Goal: Transaction & Acquisition: Obtain resource

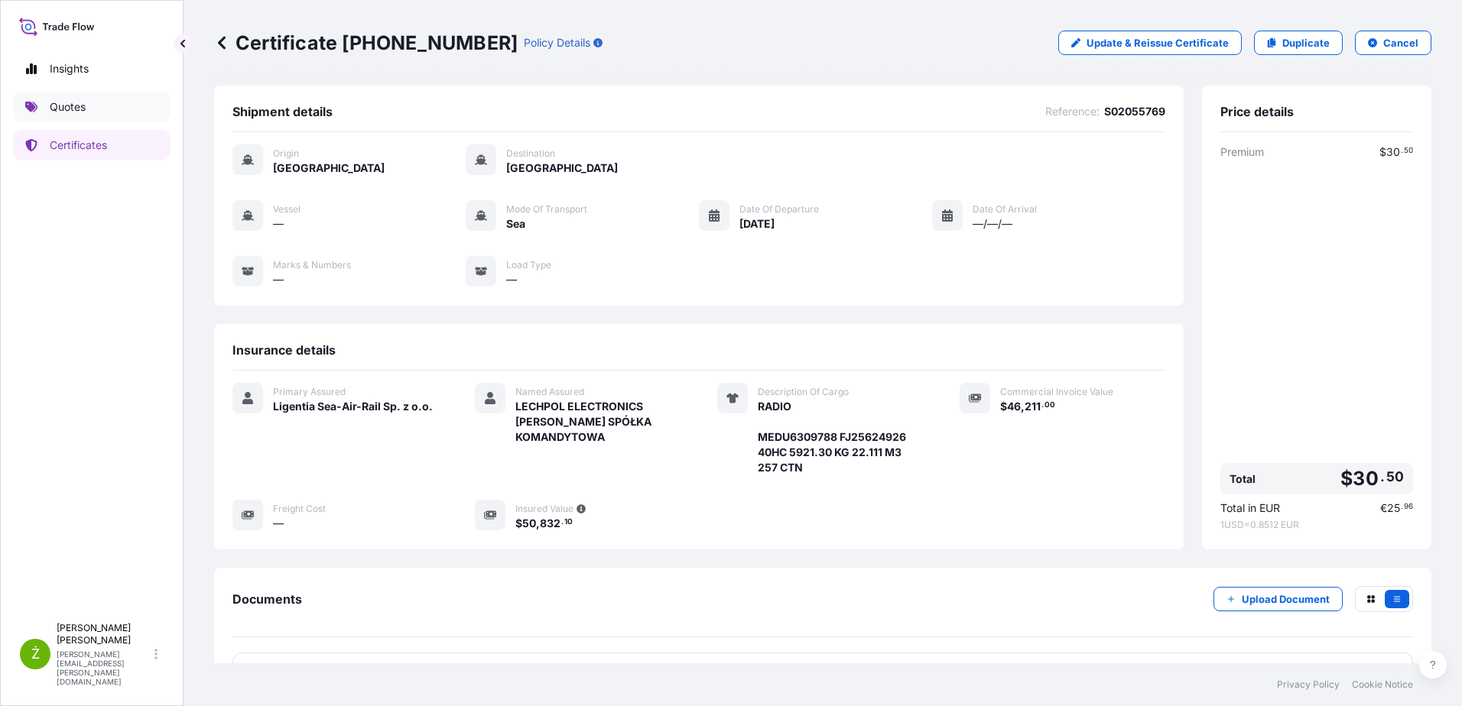
scroll to position [47, 0]
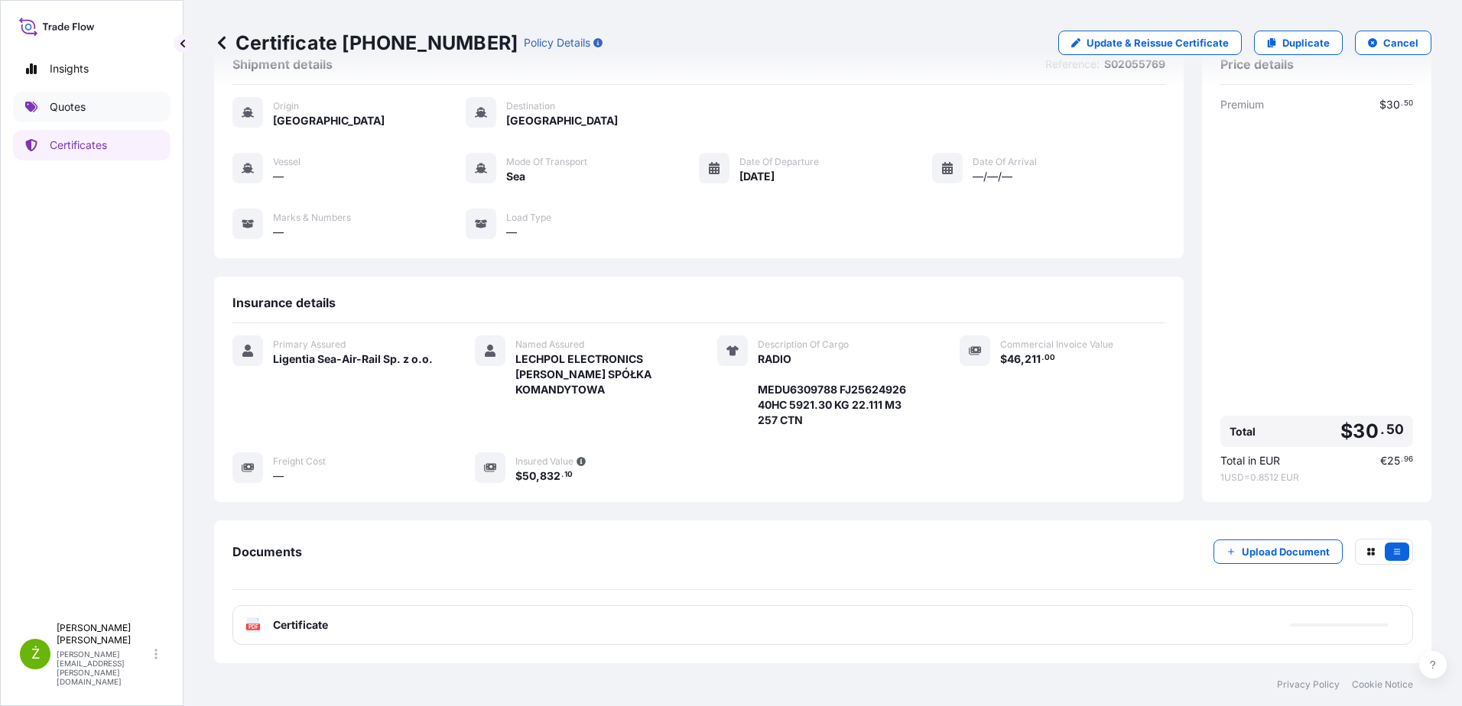
click at [78, 101] on p "Quotes" at bounding box center [68, 106] width 36 height 15
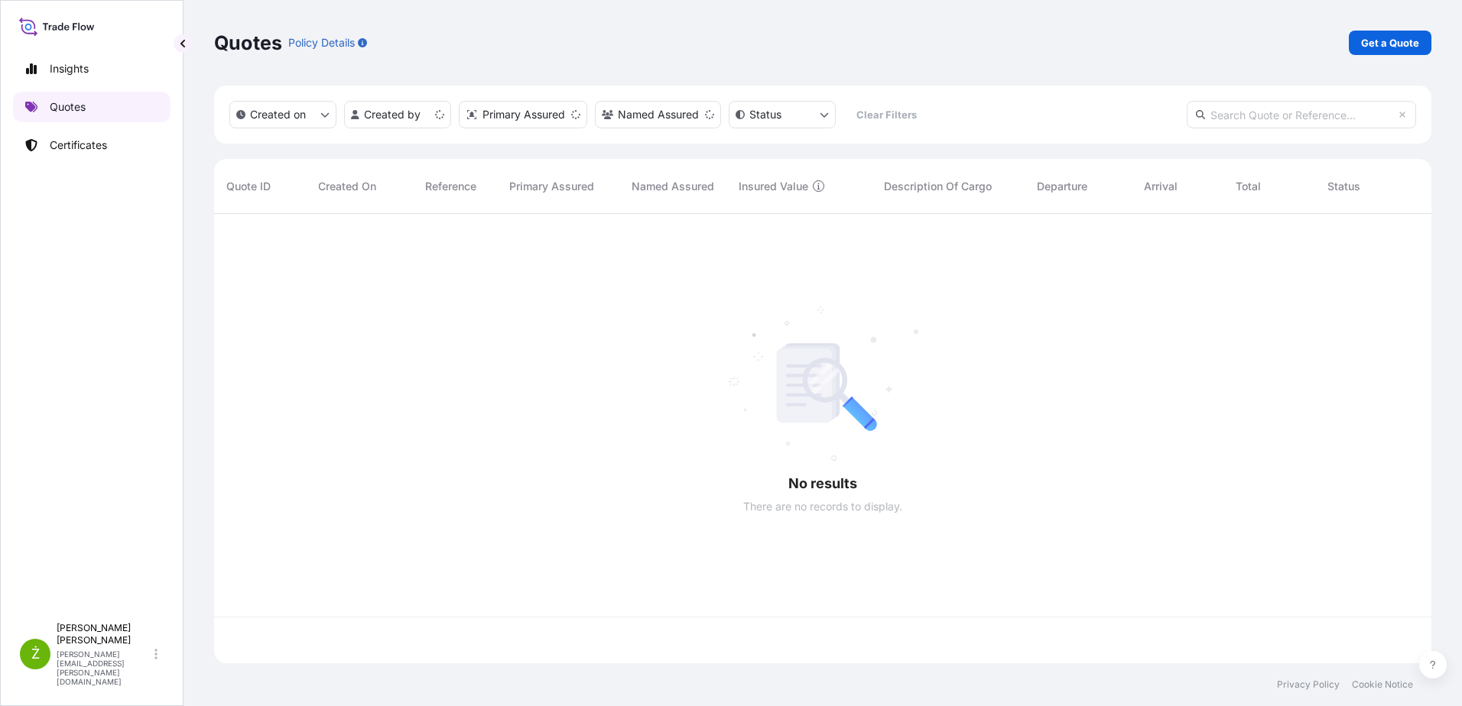
scroll to position [446, 1206]
click at [1372, 32] on link "Get a Quote" at bounding box center [1389, 43] width 83 height 24
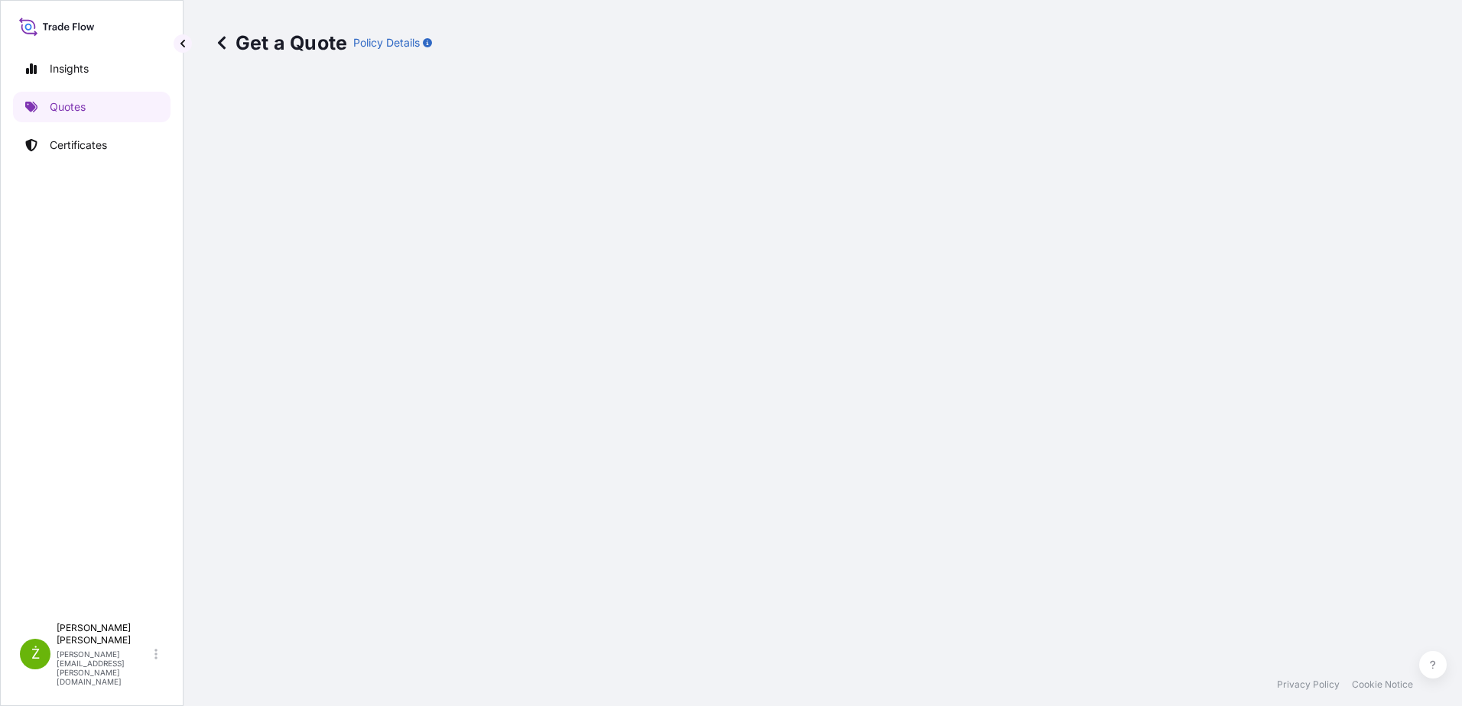
select select "Sea"
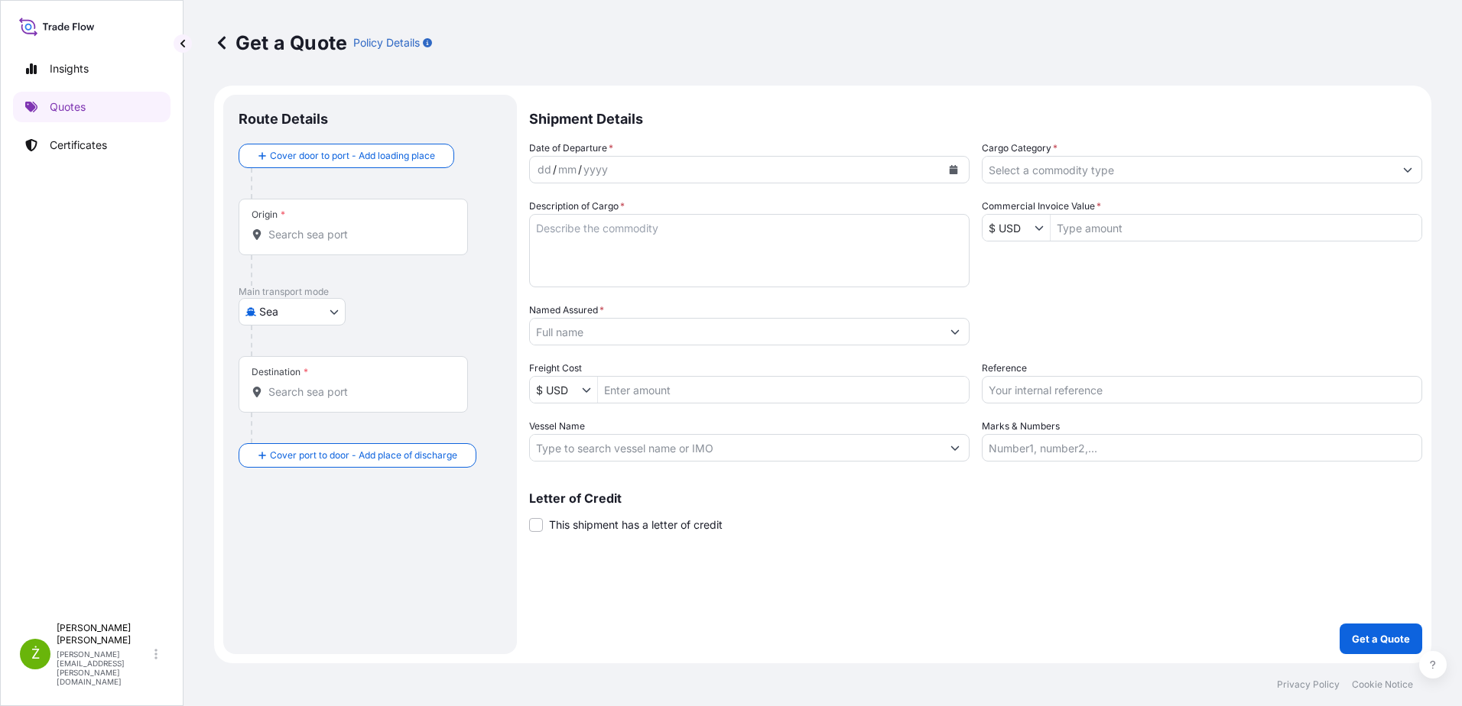
click at [1126, 167] on input "Cargo Category *" at bounding box center [1187, 170] width 411 height 28
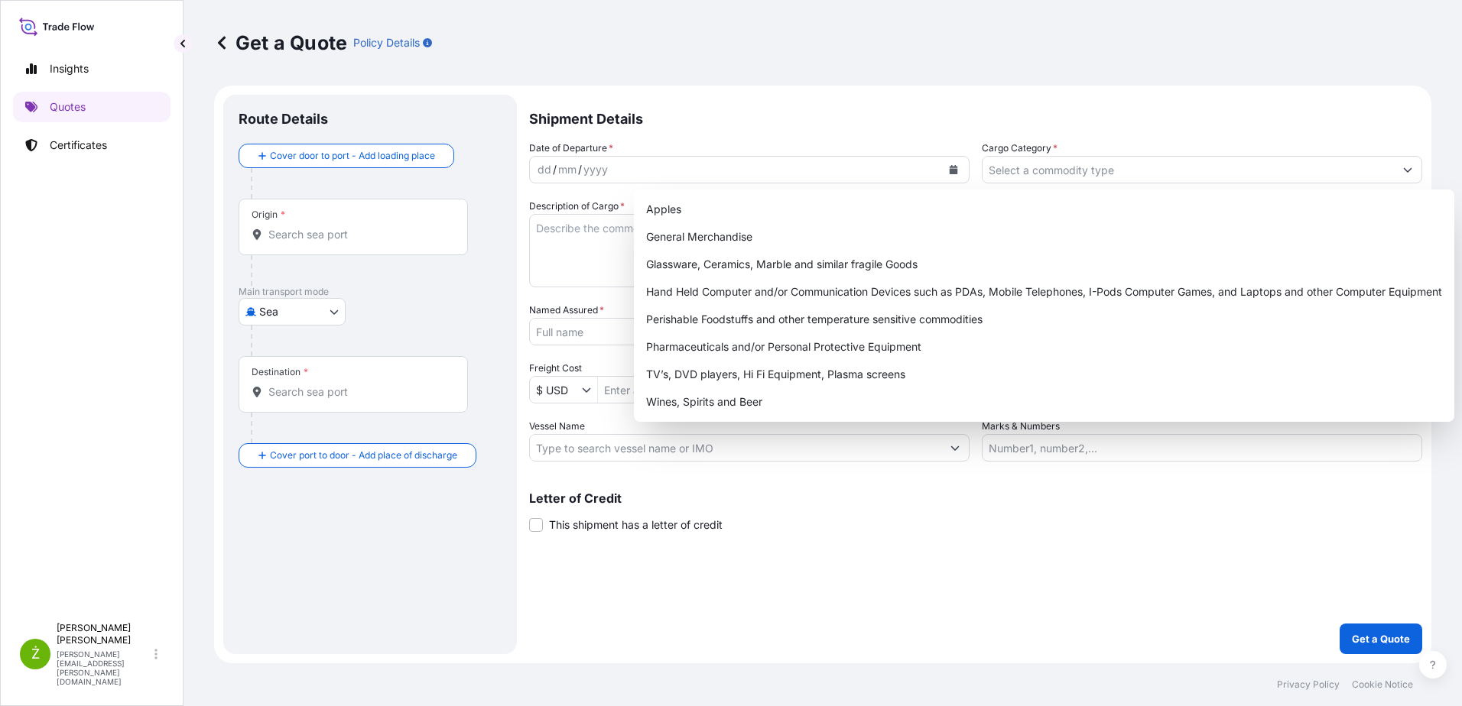
click at [1079, 579] on div "Shipment Details Date of Departure * dd / mm / yyyy Cargo Category * Descriptio…" at bounding box center [975, 375] width 893 height 560
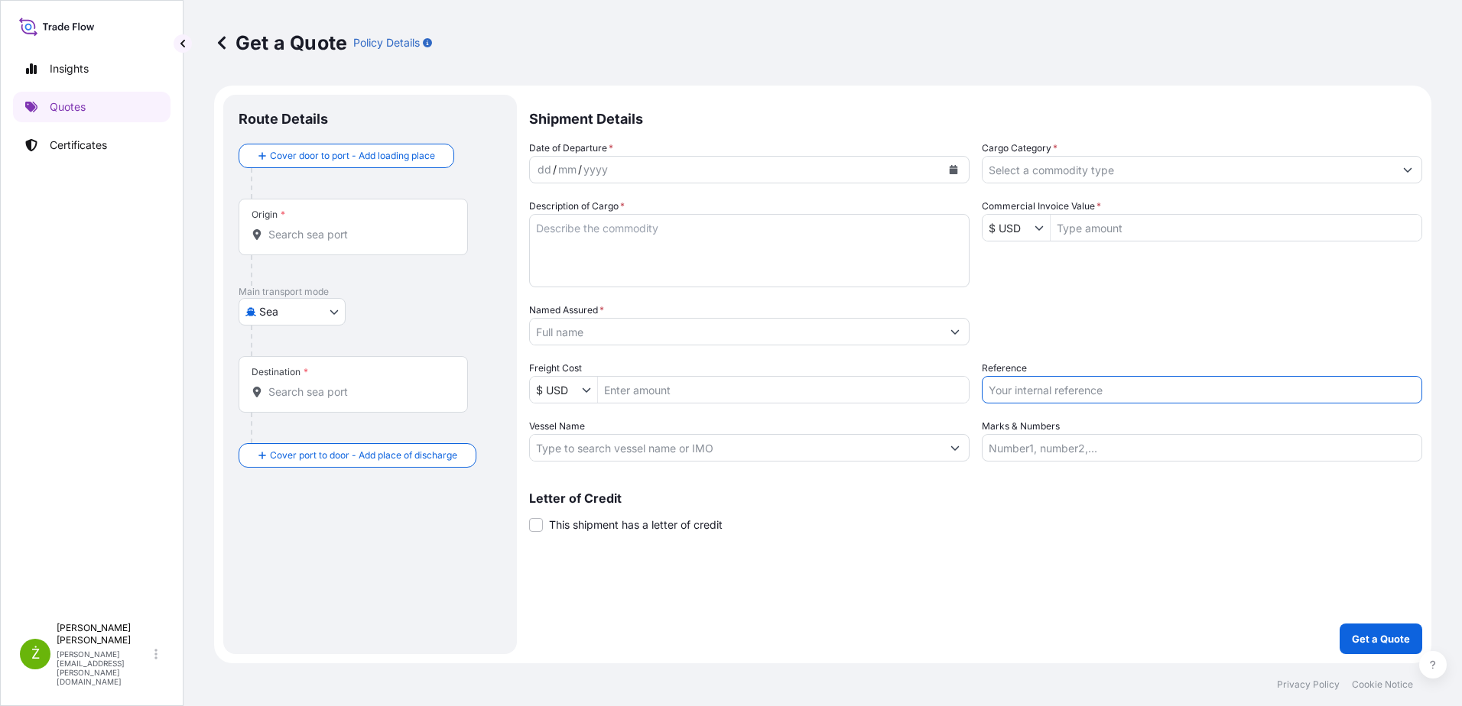
click at [1048, 391] on input "Reference" at bounding box center [1202, 390] width 440 height 28
paste input "S02050709"
type input "S02050709"
click at [614, 337] on input "Named Assured *" at bounding box center [735, 332] width 411 height 28
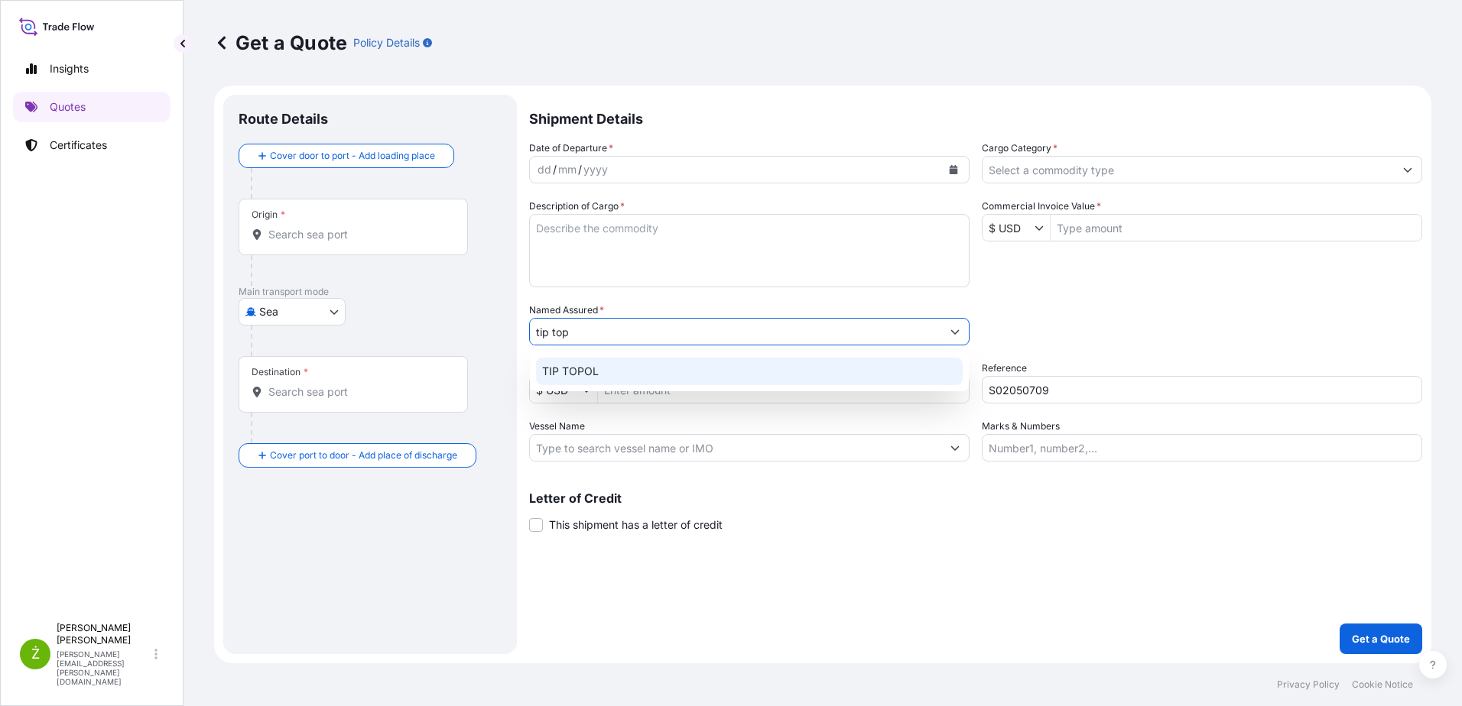
click at [596, 373] on span "TIP TOPOL" at bounding box center [570, 371] width 57 height 15
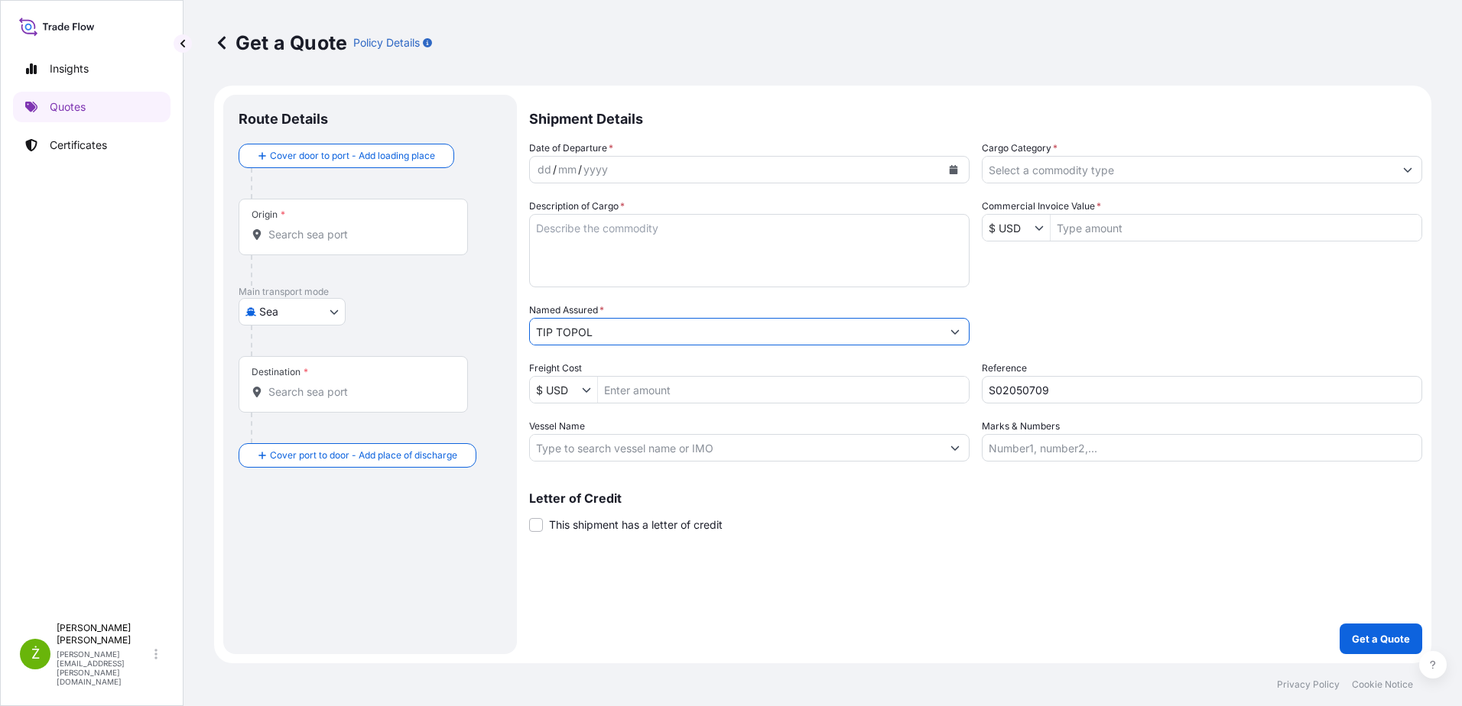
type input "TIP TOPOL"
click at [403, 220] on div "Origin *" at bounding box center [353, 227] width 229 height 57
click at [403, 227] on input "Origin *" at bounding box center [358, 234] width 180 height 15
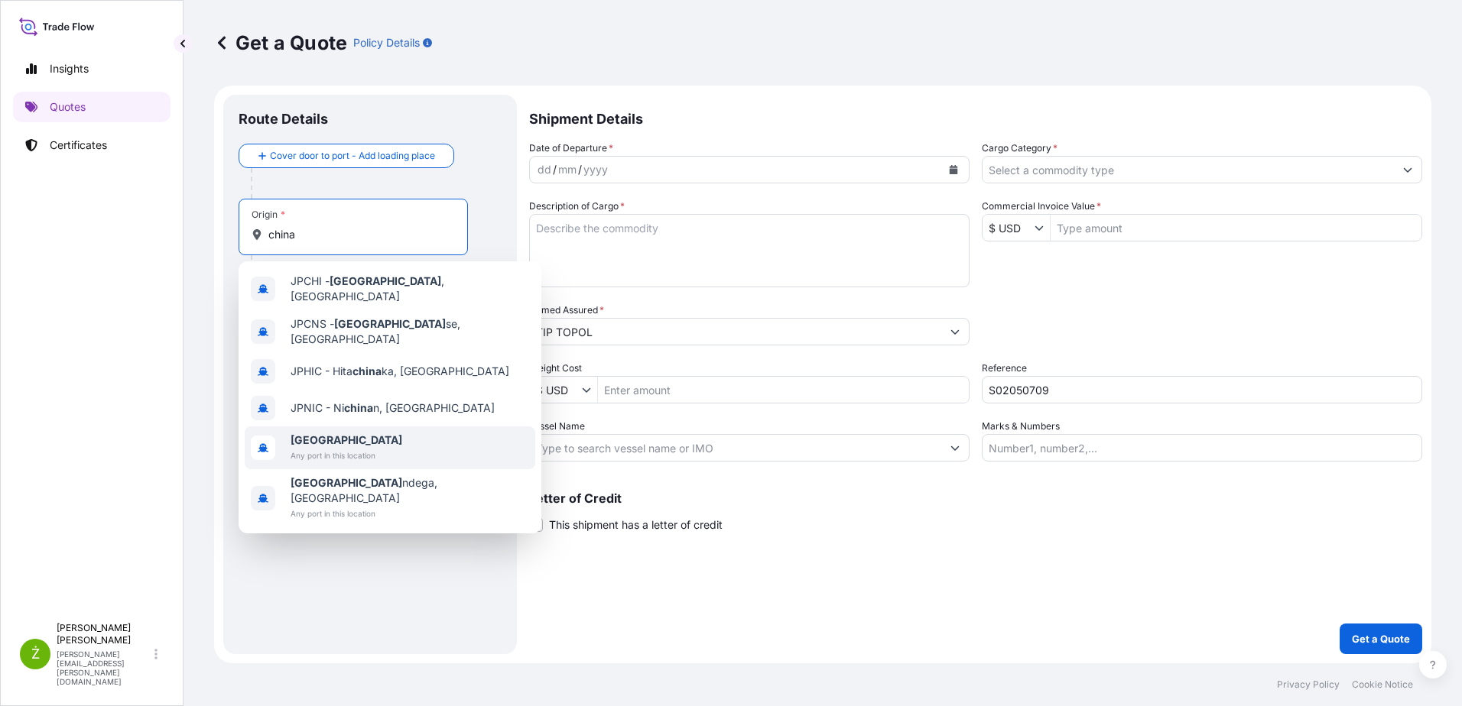
click at [317, 448] on span "Any port in this location" at bounding box center [346, 455] width 112 height 15
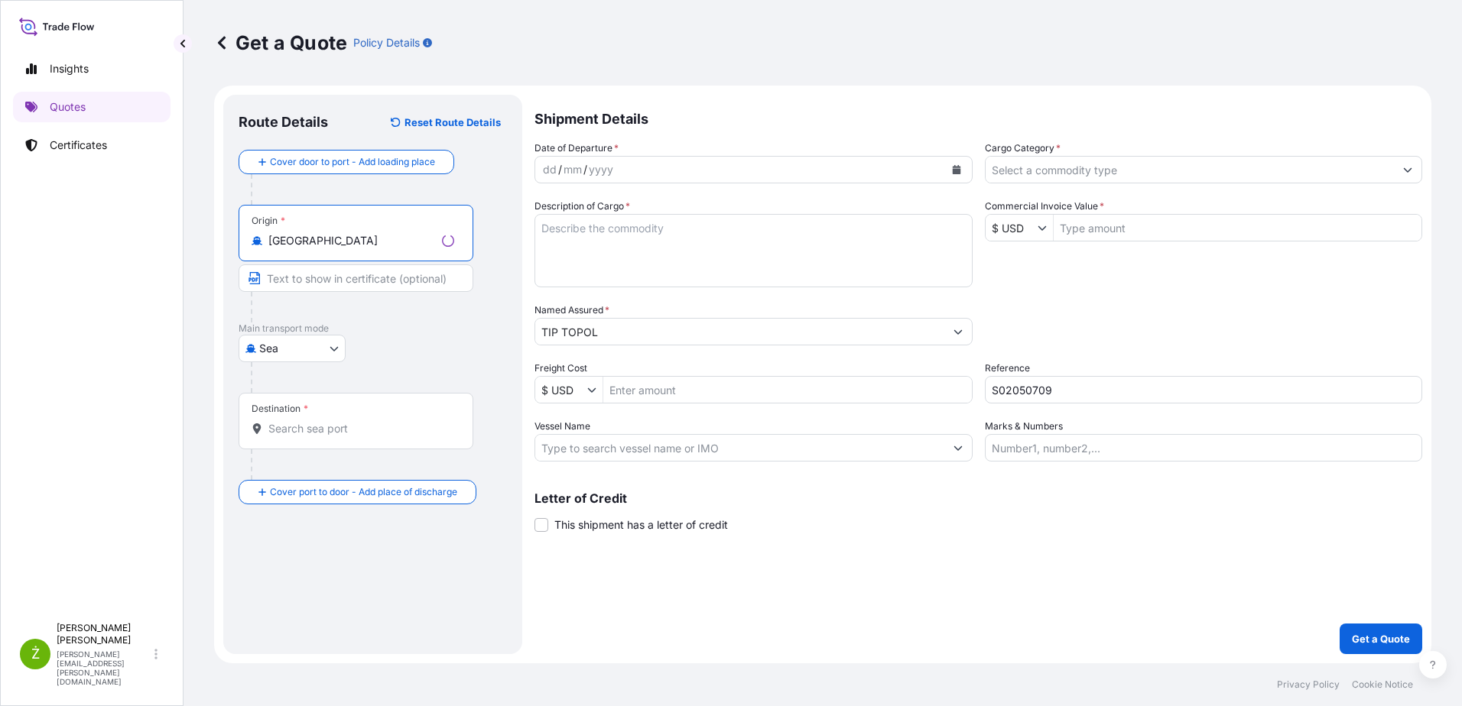
type input "[GEOGRAPHIC_DATA]"
click at [301, 432] on input "Destination *" at bounding box center [361, 428] width 186 height 15
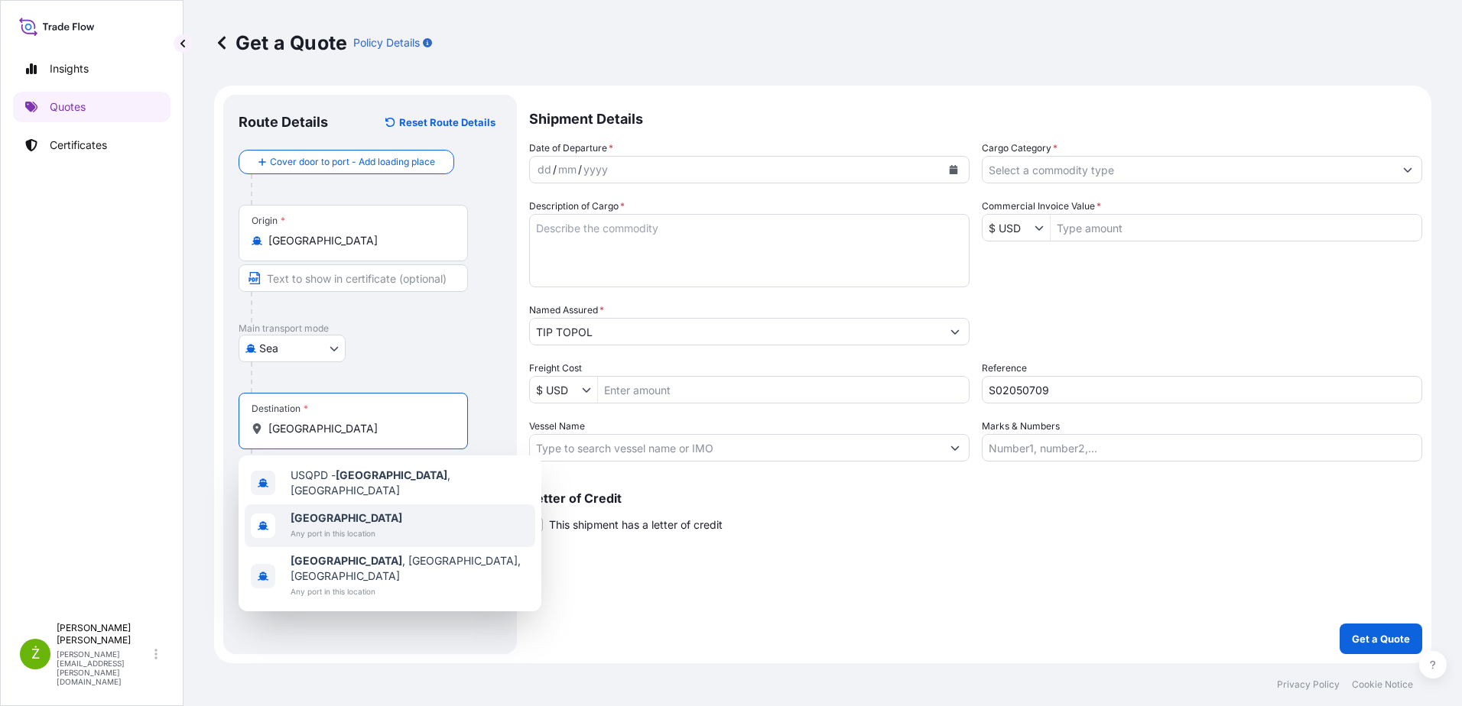
click at [310, 537] on div "[GEOGRAPHIC_DATA] Any port in this location" at bounding box center [390, 526] width 290 height 43
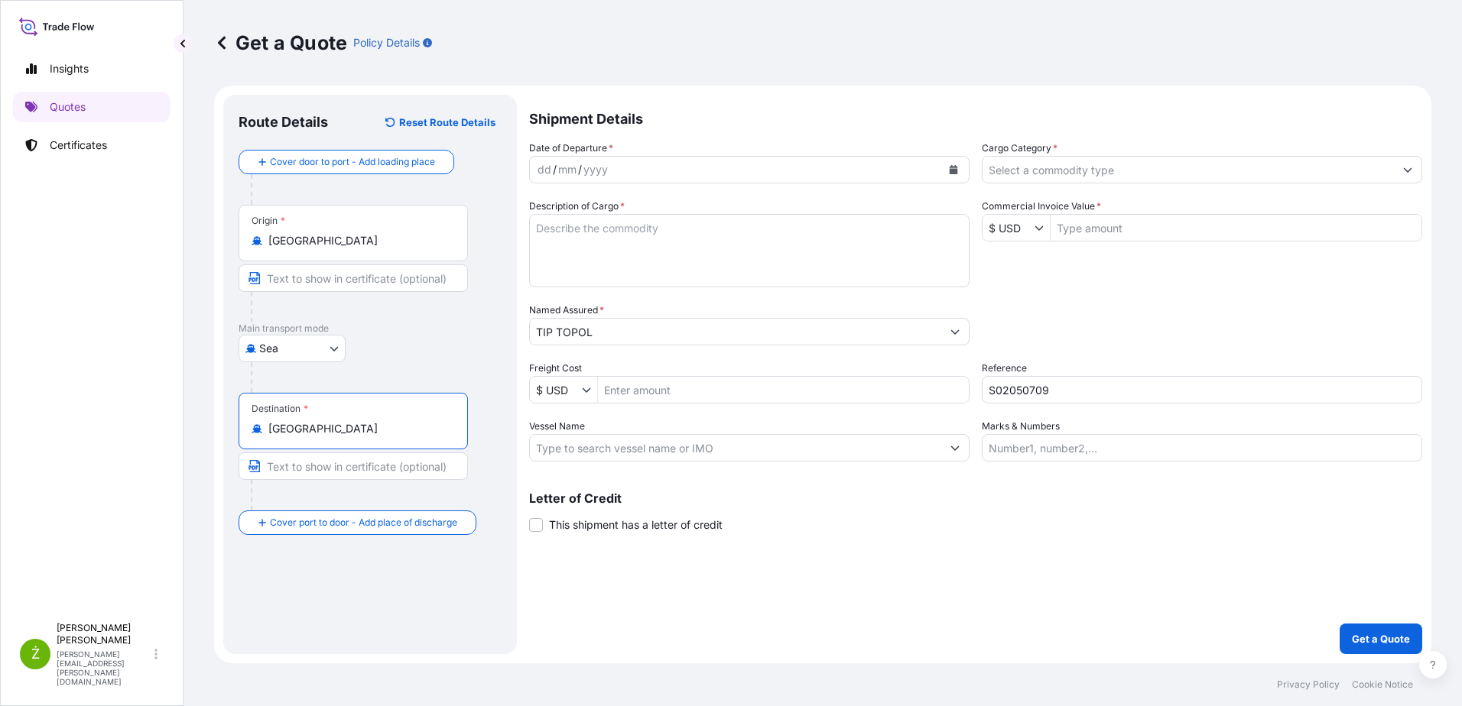
type input "[GEOGRAPHIC_DATA]"
click at [660, 619] on div "Shipment Details Date of Departure * dd / mm / yyyy Cargo Category * Descriptio…" at bounding box center [975, 375] width 893 height 560
click at [963, 166] on button "Calendar" at bounding box center [953, 169] width 24 height 24
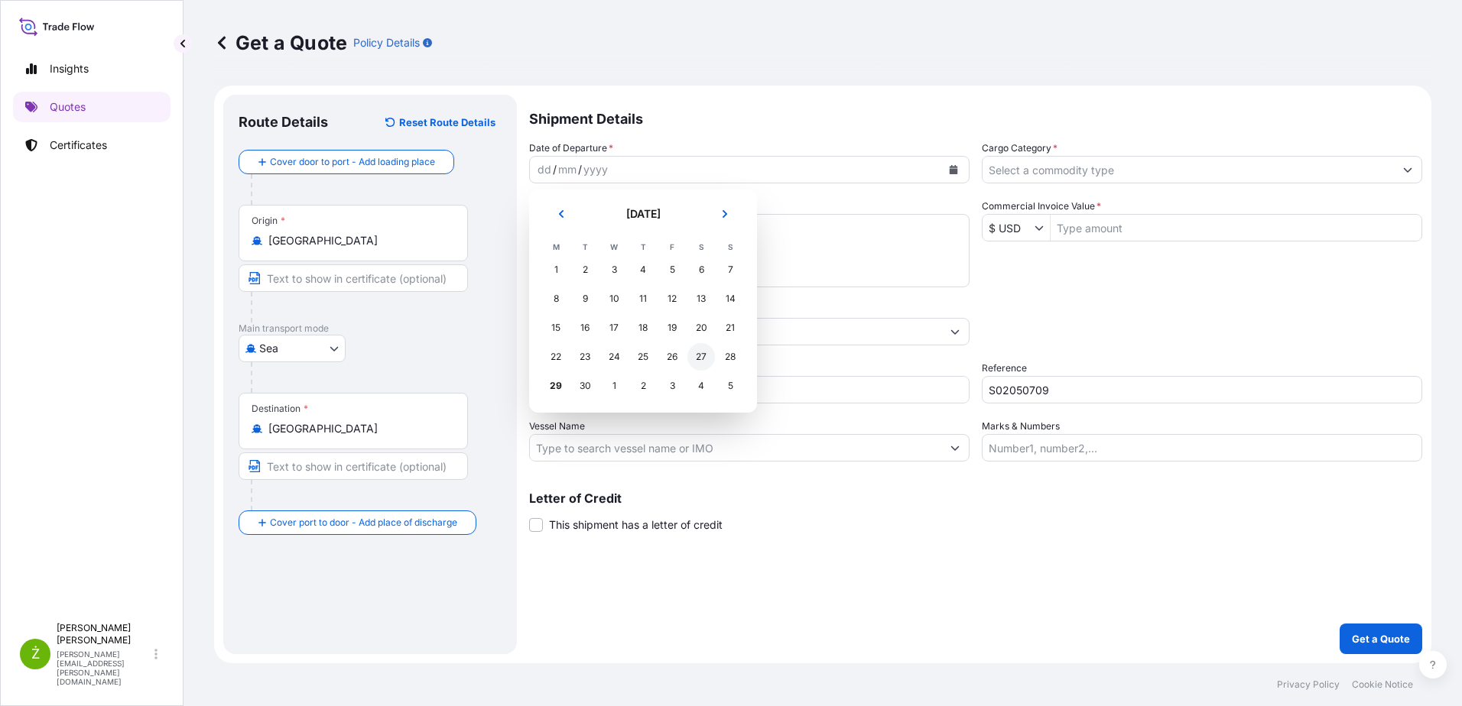
click at [699, 355] on div "27" at bounding box center [701, 357] width 28 height 28
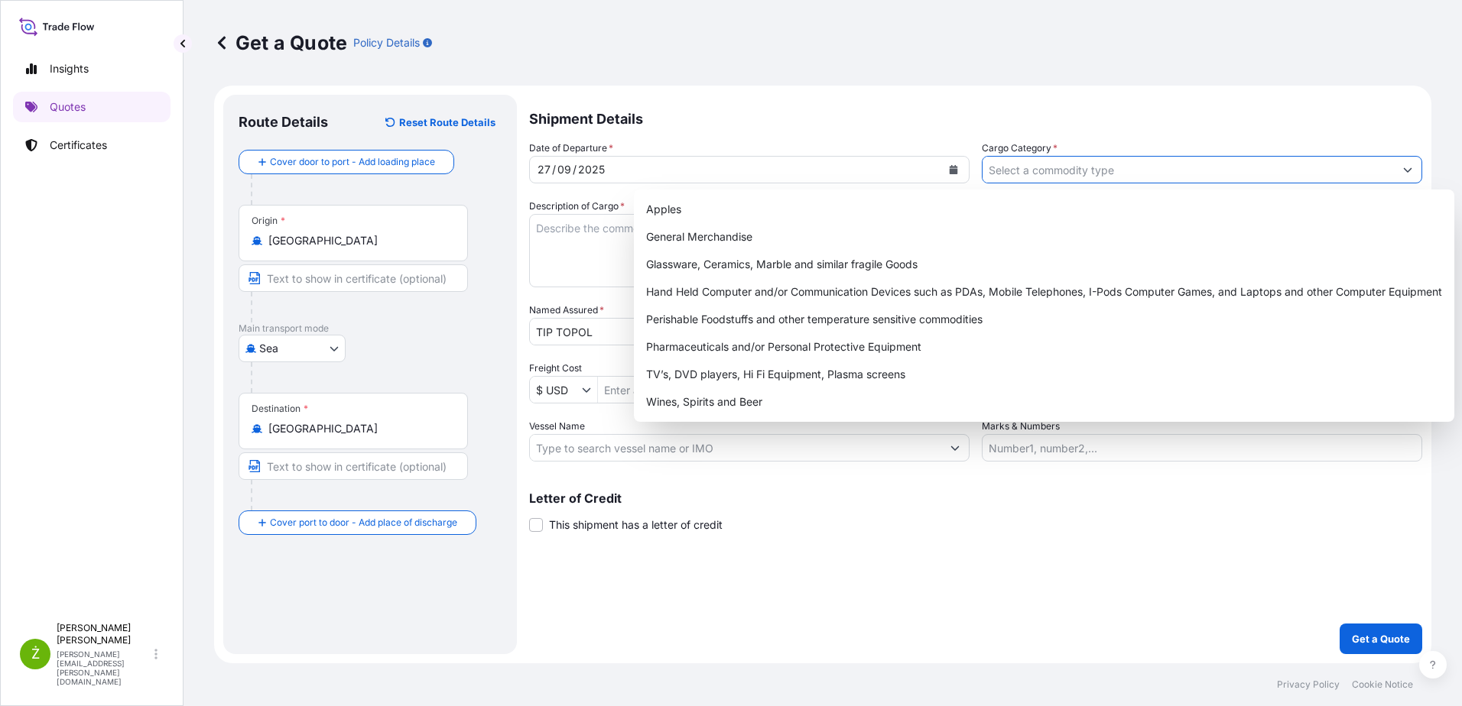
drag, startPoint x: 1197, startPoint y: 161, endPoint x: 1091, endPoint y: 200, distance: 113.4
click at [1196, 161] on input "Cargo Category *" at bounding box center [1187, 170] width 411 height 28
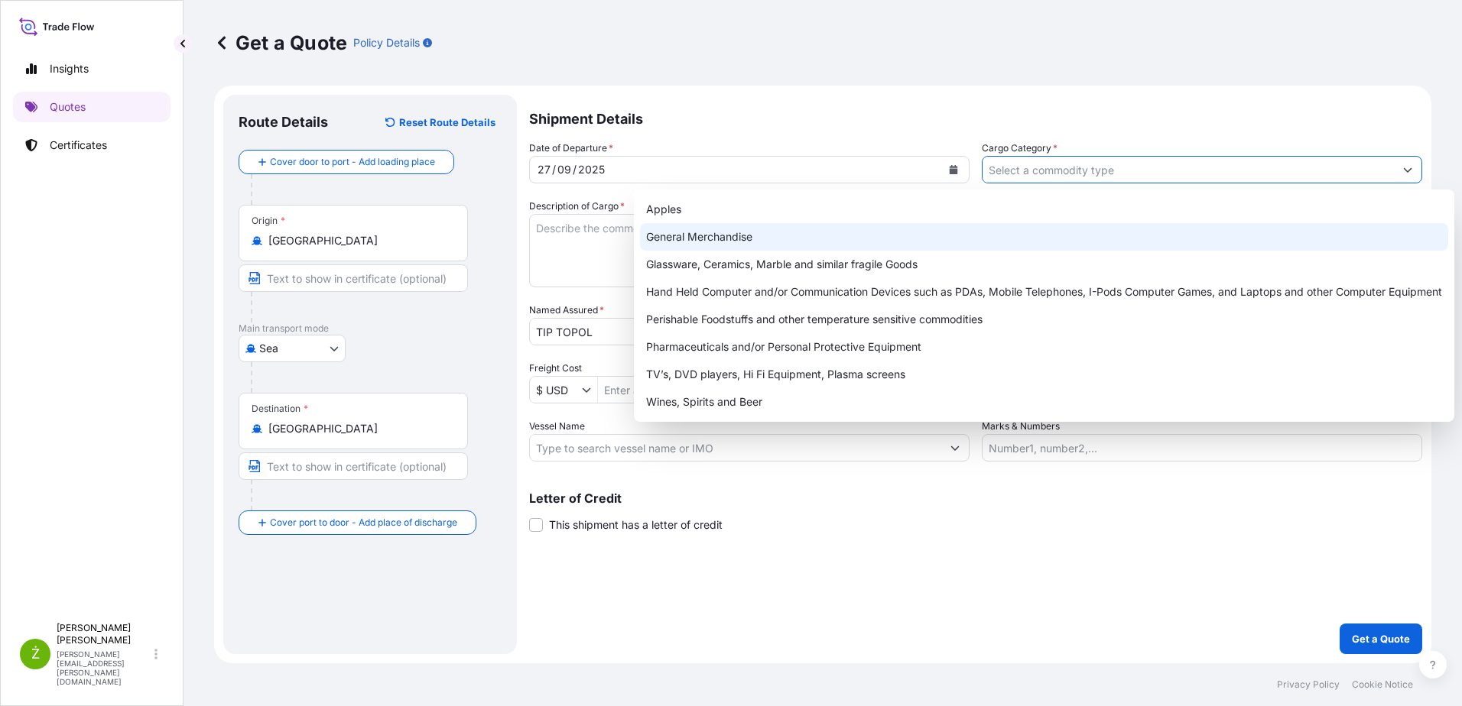
click at [949, 242] on div "General Merchandise" at bounding box center [1044, 237] width 808 height 28
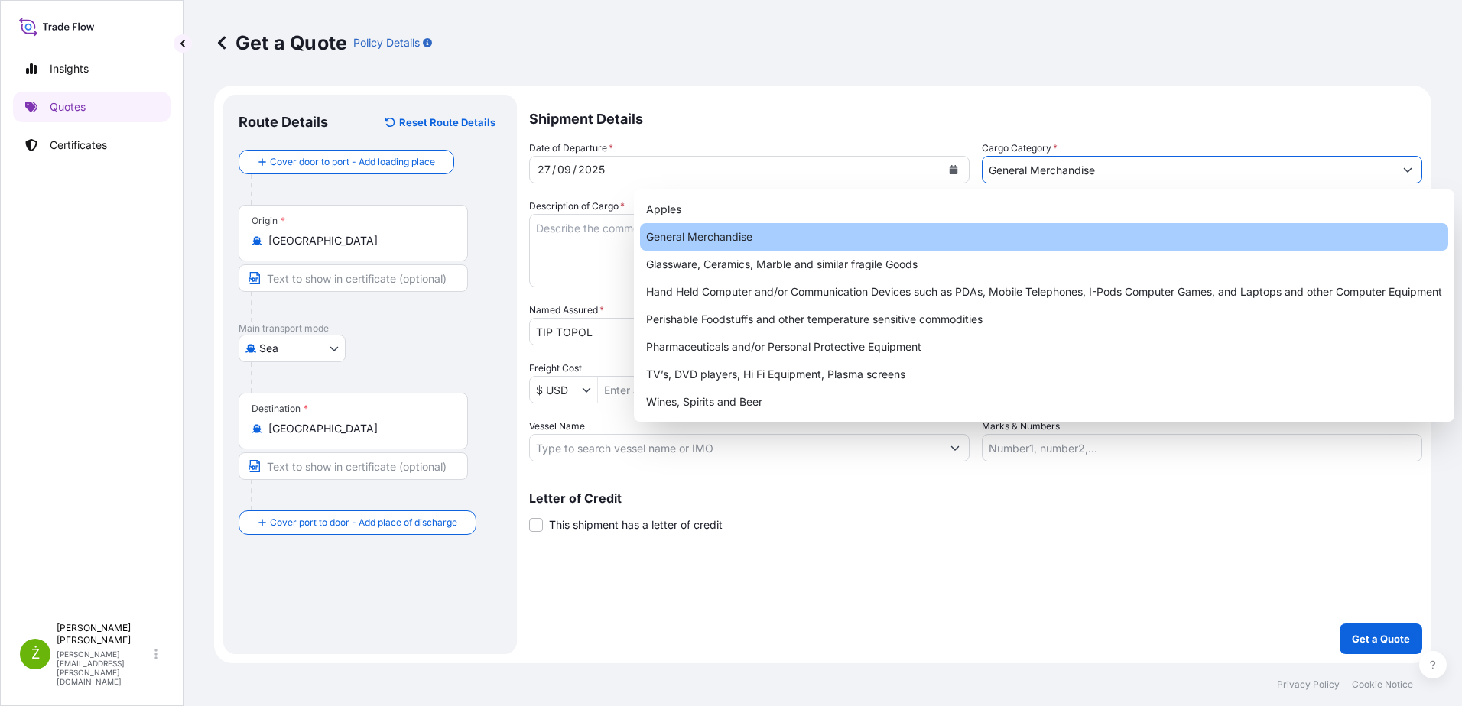
paste input "104 040"
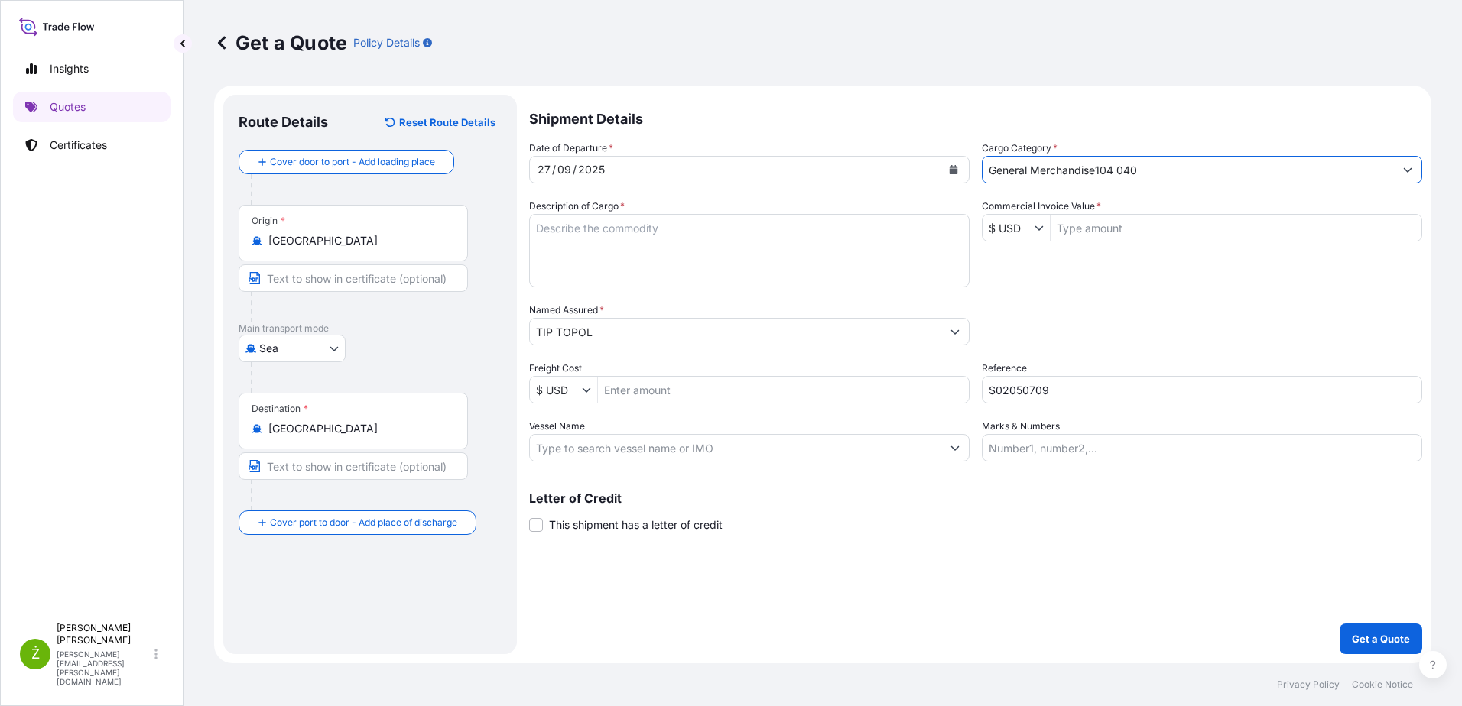
drag, startPoint x: 1128, startPoint y: 170, endPoint x: 1099, endPoint y: 170, distance: 28.3
click at [1099, 170] on input "General Merchandise104 040" at bounding box center [1187, 170] width 411 height 28
type input "General Merchandise"
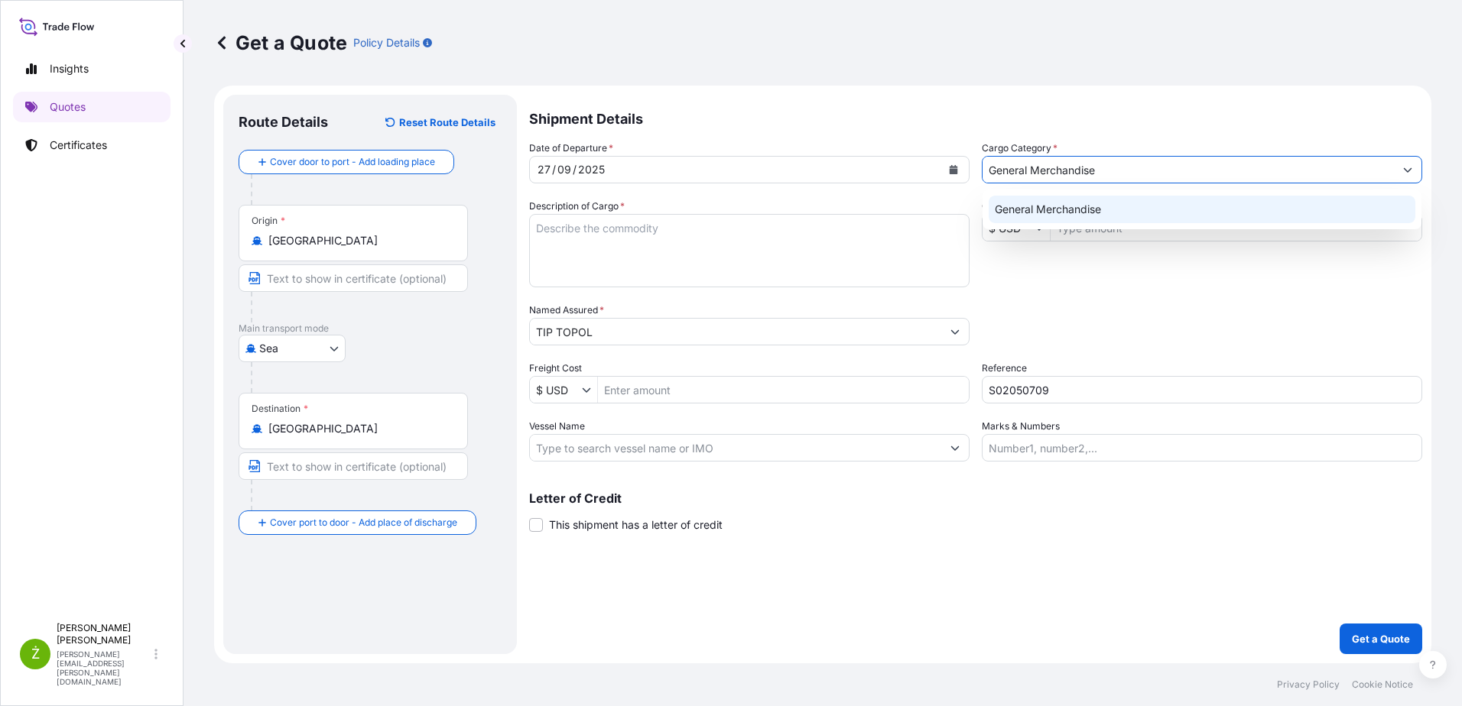
click at [1110, 216] on div "General Merchandise" at bounding box center [1201, 210] width 427 height 28
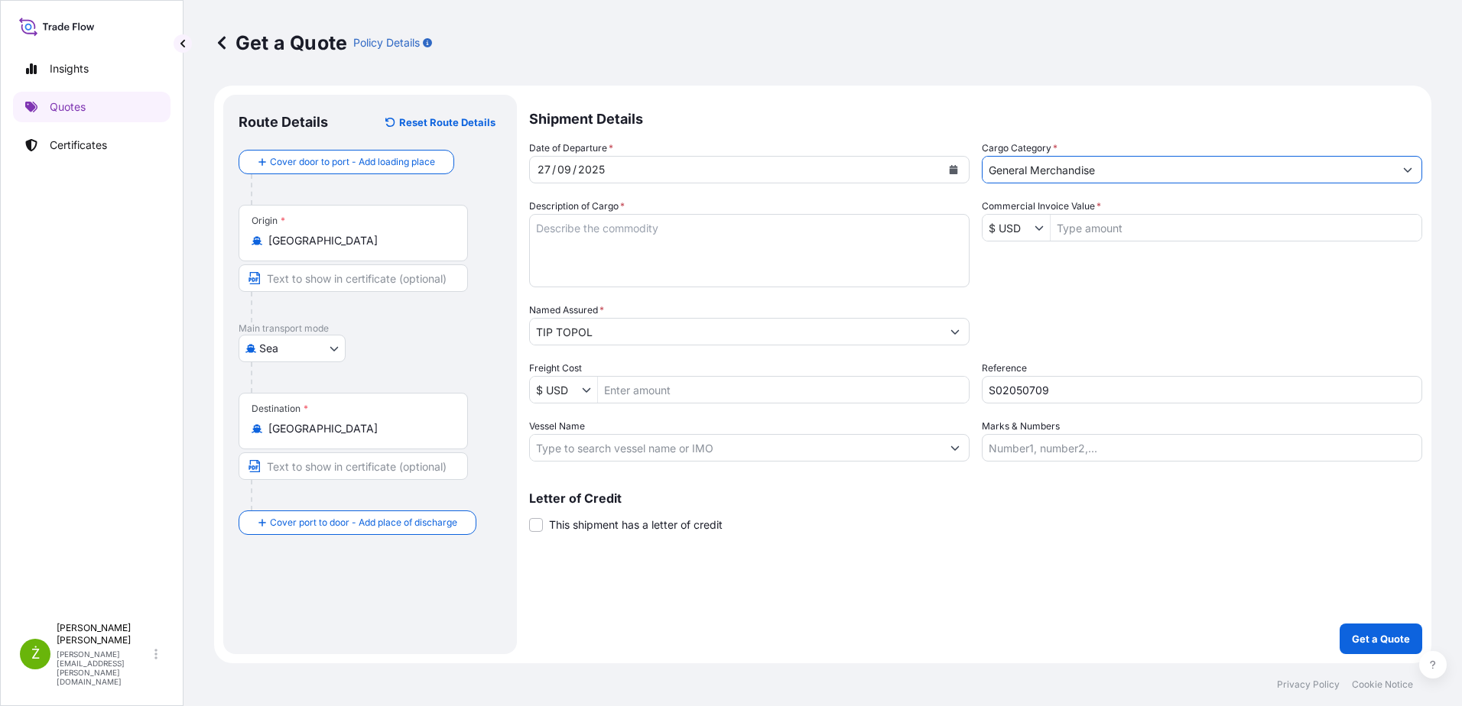
click at [1104, 235] on input "Commercial Invoice Value *" at bounding box center [1235, 228] width 371 height 28
paste input "104 040"
click at [1074, 227] on input "104 040" at bounding box center [1235, 228] width 371 height 28
click at [1104, 235] on input "104040" at bounding box center [1235, 228] width 371 height 28
type input "104,040"
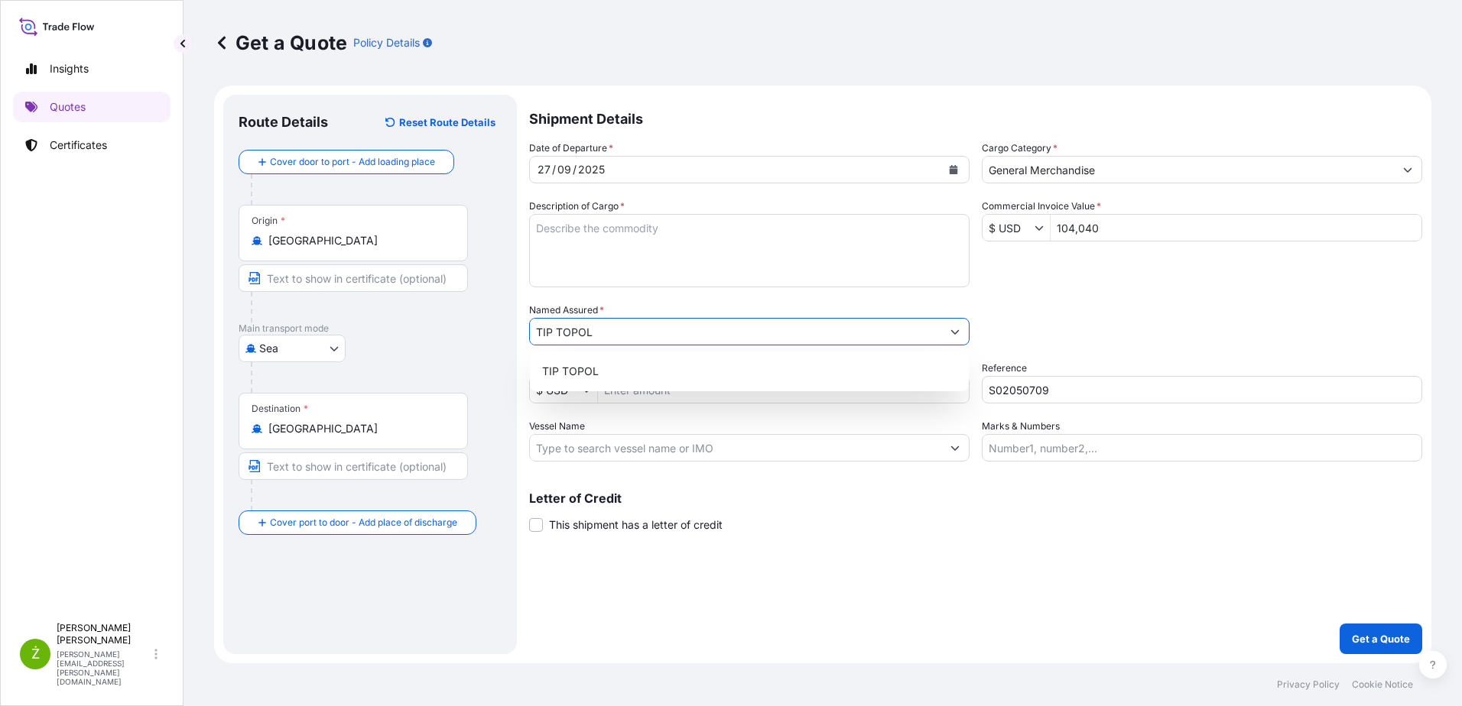
click at [857, 339] on input "TIP TOPOL" at bounding box center [735, 332] width 411 height 28
click at [832, 269] on textarea "Description of Cargo *" at bounding box center [749, 250] width 440 height 73
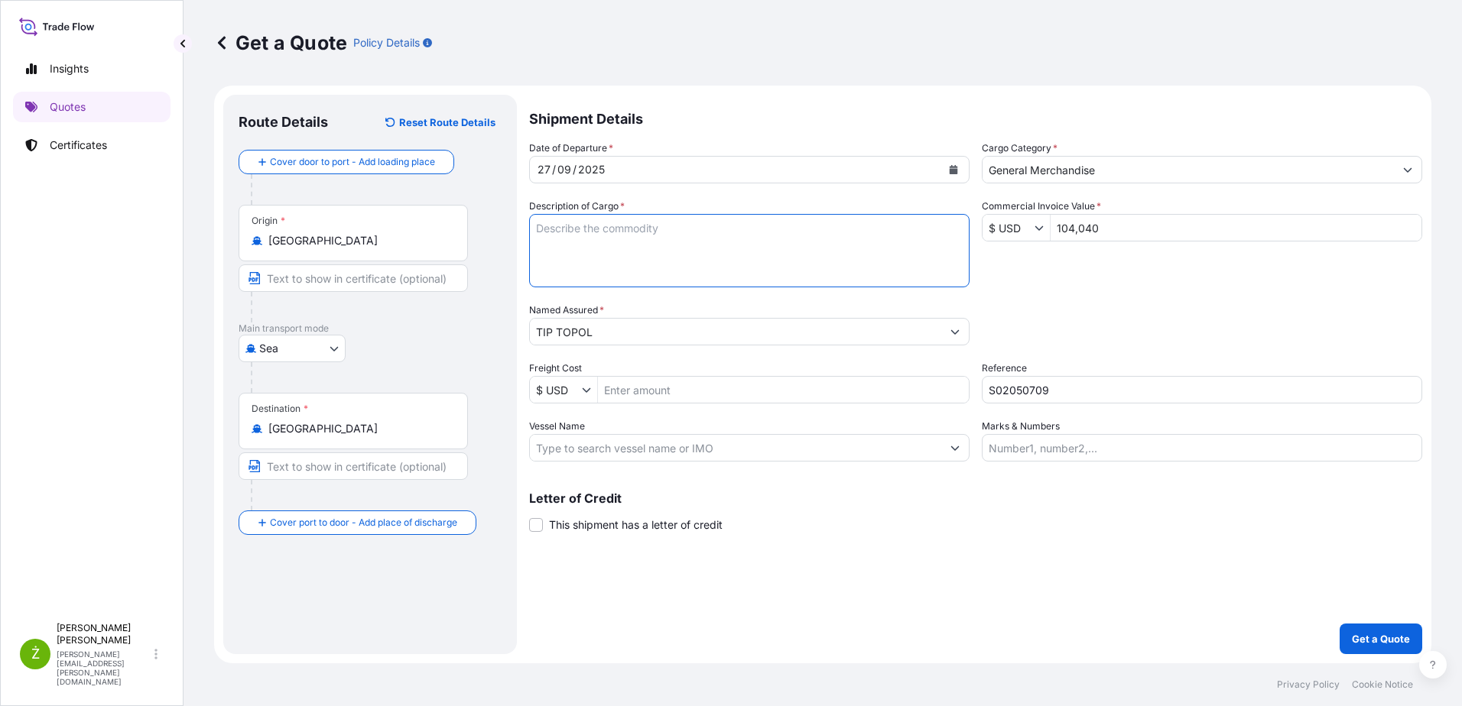
click at [1074, 161] on input "General Merchandise" at bounding box center [1187, 170] width 411 height 28
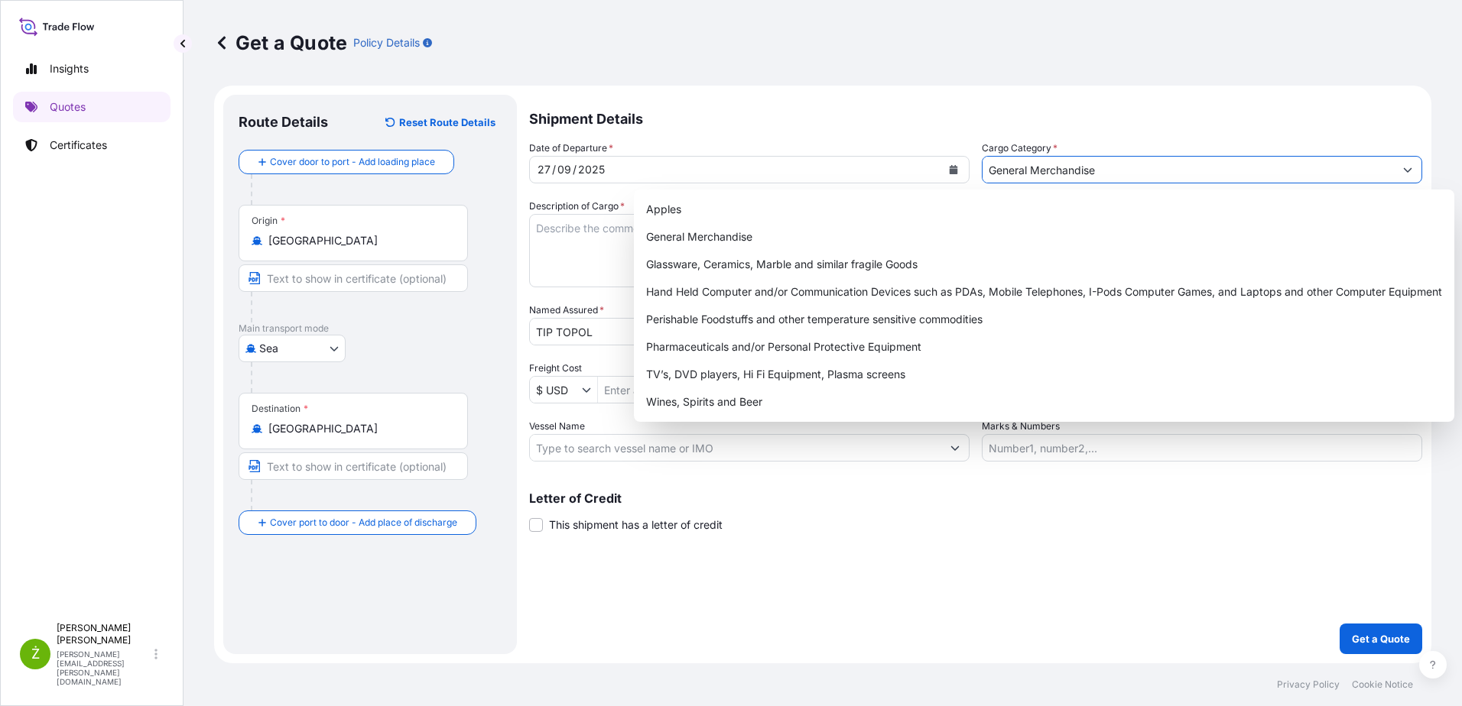
click at [1125, 166] on input "General Merchandise" at bounding box center [1187, 170] width 411 height 28
click at [1127, 166] on input "General Merchandise" at bounding box center [1187, 170] width 411 height 28
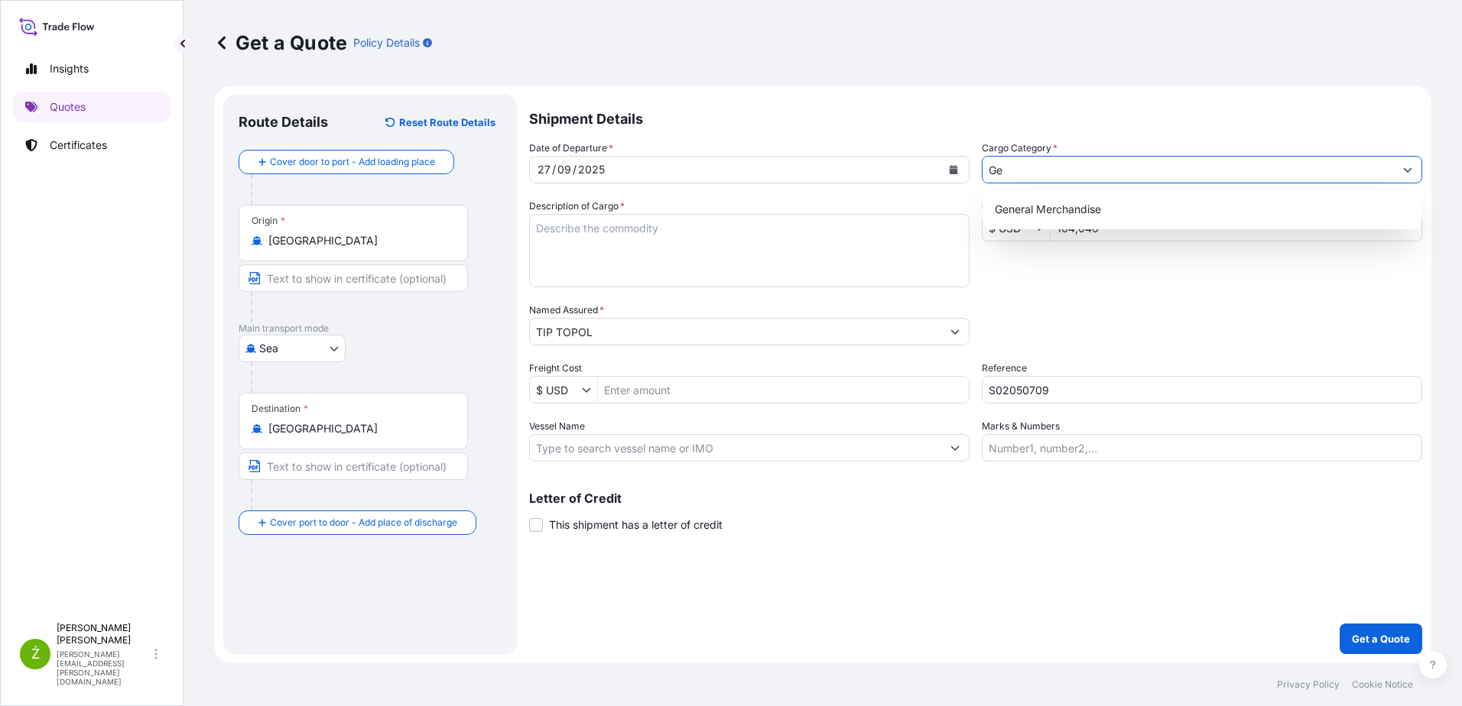
type input "G"
type input "b"
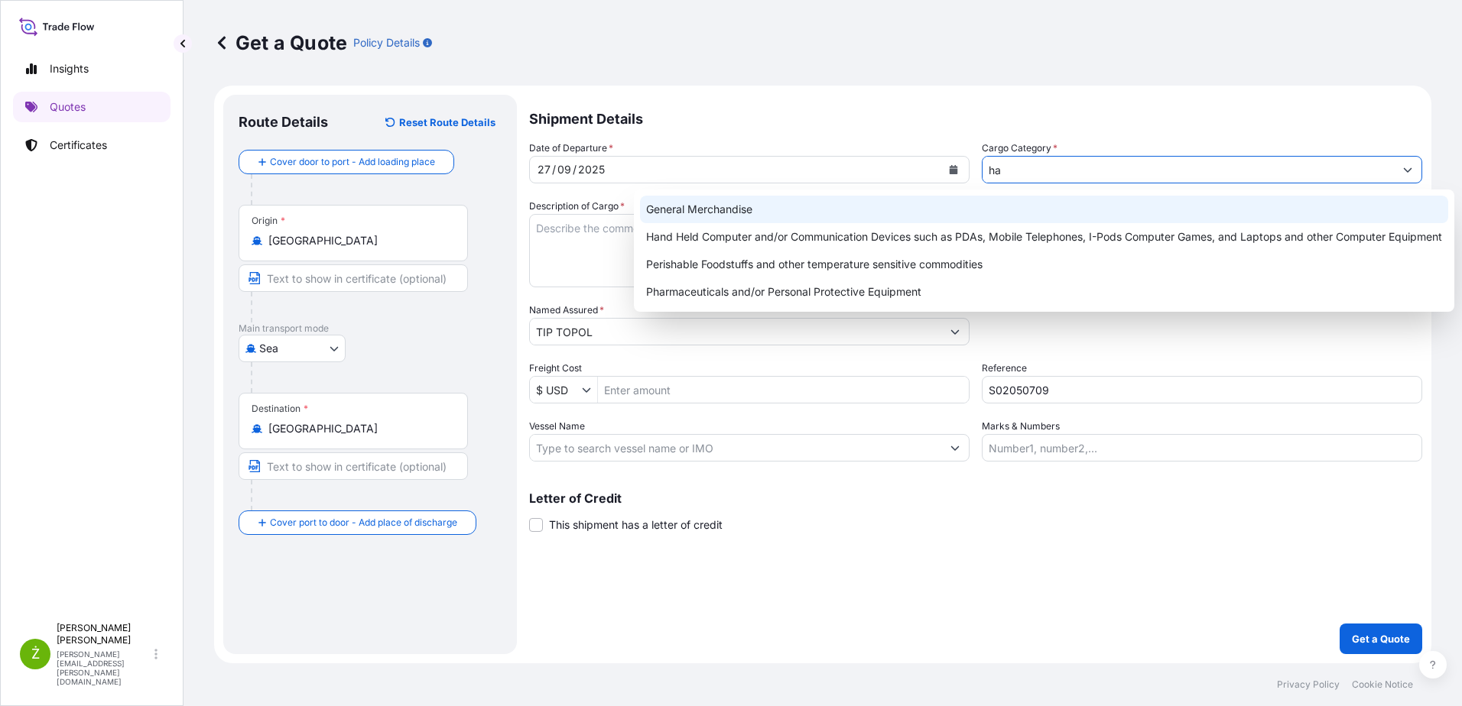
click at [975, 207] on div "General Merchandise" at bounding box center [1044, 210] width 808 height 28
type input "General Merchandise"
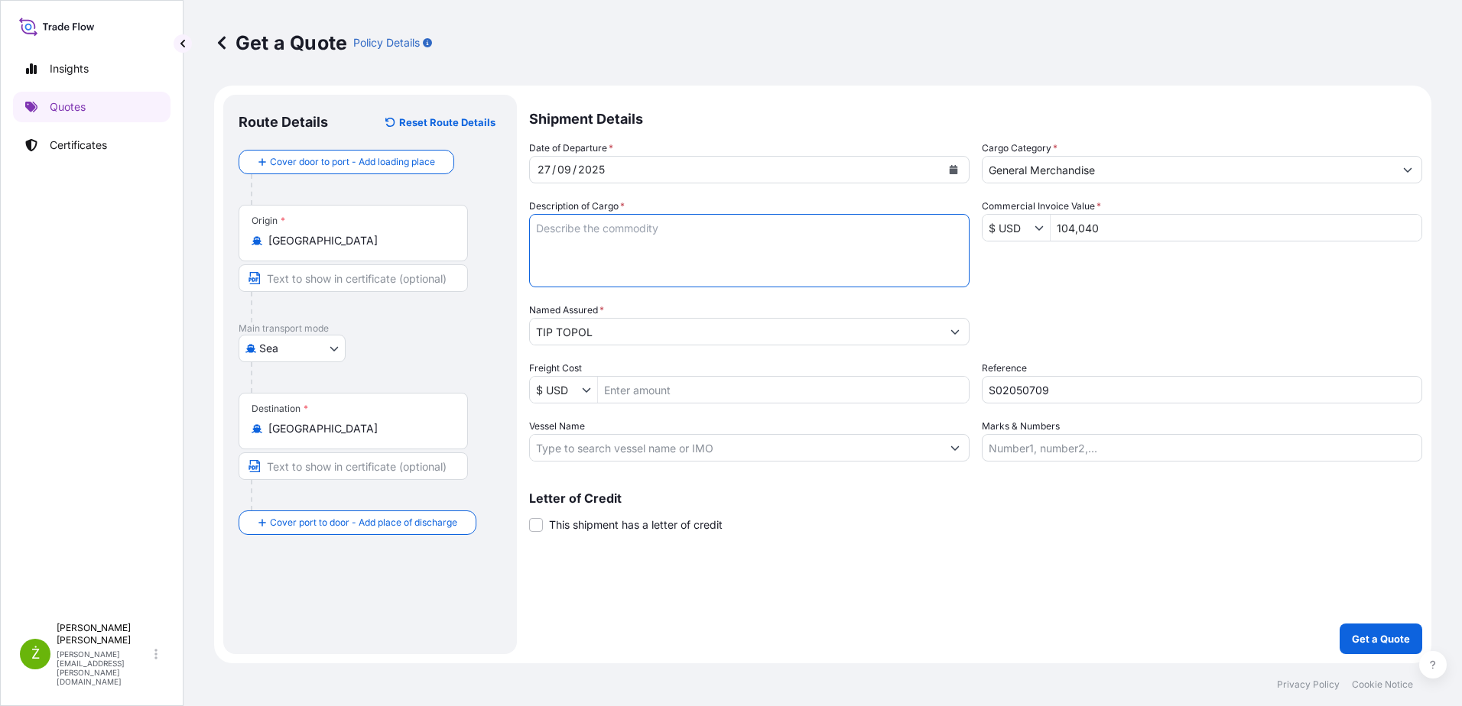
click at [862, 264] on textarea "Description of Cargo *" at bounding box center [749, 250] width 440 height 73
click at [595, 235] on textarea "Description of Cargo *" at bounding box center [749, 250] width 440 height 73
paste textarea "MODEMSMU8077751 FX41442473 40HC 4271.75 KG 12.90 M3 259 CTN"
click at [560, 231] on textarea "MODEMSMU8077751 FX41442473 40HC 4271.75 KG 12.90 M3 259 CTN" at bounding box center [749, 250] width 440 height 73
click at [905, 237] on textarea "MSMU8077751 FX41442473 40HC 4271.75 KG 12.90 M3 259 CTN" at bounding box center [749, 250] width 440 height 73
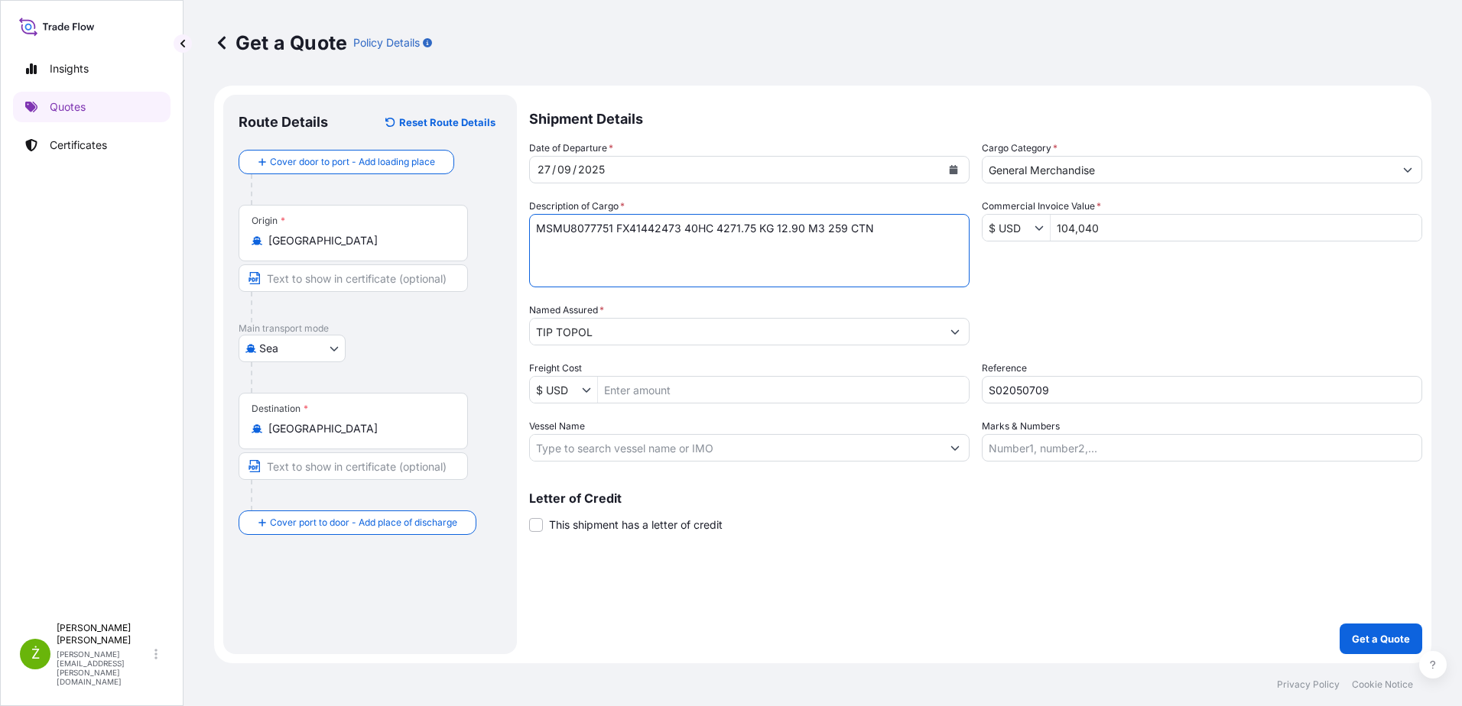
click at [638, 237] on textarea "MSMU8077751 FX41442473 40HC 4271.75 KG 12.90 M3 259 CTN" at bounding box center [749, 250] width 440 height 73
paste textarea "Cordless Tools (packed with Li-ion Battery 20B8 20V8000mAh 160Wh)"
drag, startPoint x: 609, startPoint y: 271, endPoint x: 602, endPoint y: 268, distance: 8.2
click at [609, 271] on textarea "MSMU8077751 FX41442473 40HC 4271.75 KG 12.90 M3 259 CTN Cordless Tools (packed …" at bounding box center [749, 250] width 440 height 73
paste textarea "SPARE PARTS OF CORDLESS TOOLS(include Rechargeable Li-ion Battery 20B8 20V8000m…"
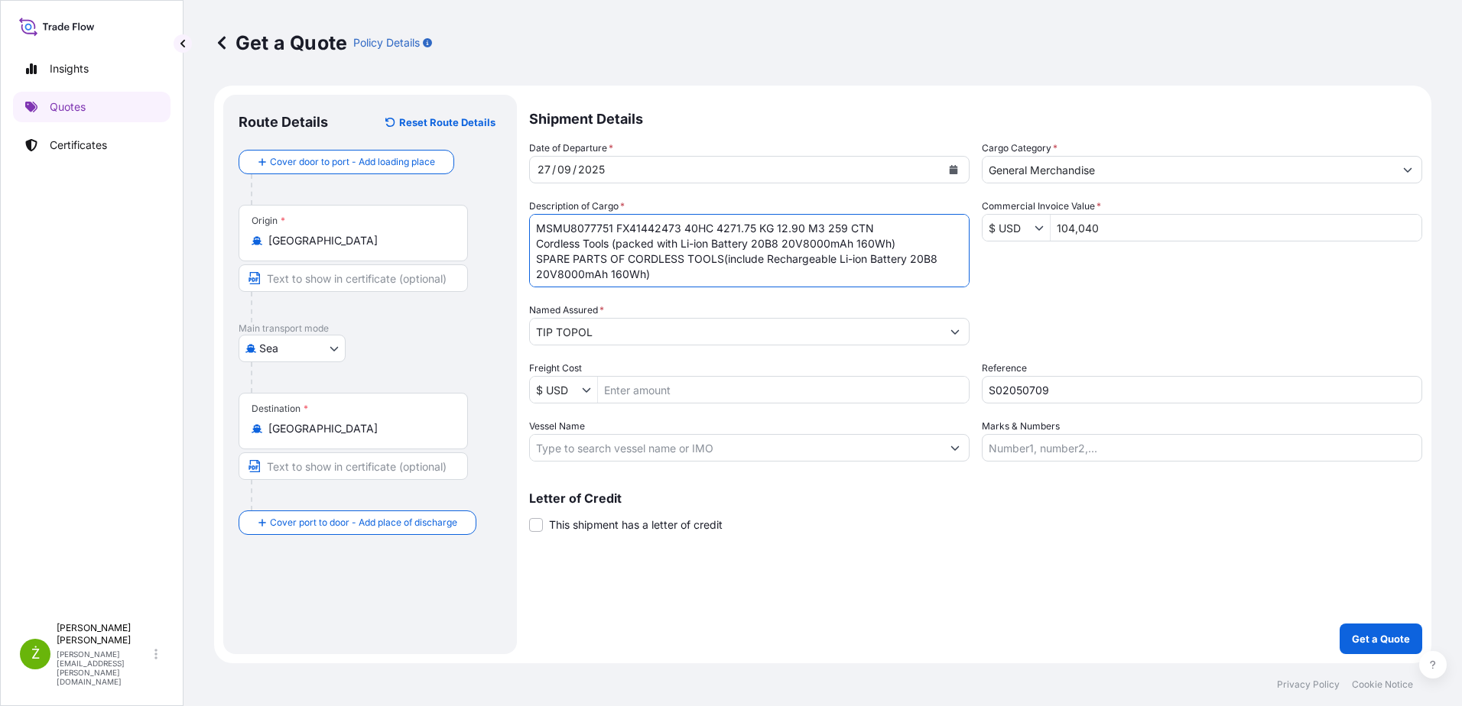
scroll to position [9, 0]
click at [622, 284] on textarea "MSMU8077751 FX41442473 40HC 4271.75 KG 12.90 M3 259 CTN Cordless Tools (packed …" at bounding box center [749, 250] width 440 height 73
paste textarea "SPARE PARTS OF CORDLESS TOOLS HS NO.:8507600090"
type textarea "MSMU8077751 FX41442473 40HC 4271.75 KG 12.90 M3 259 CTN Cordless Tools (packed …"
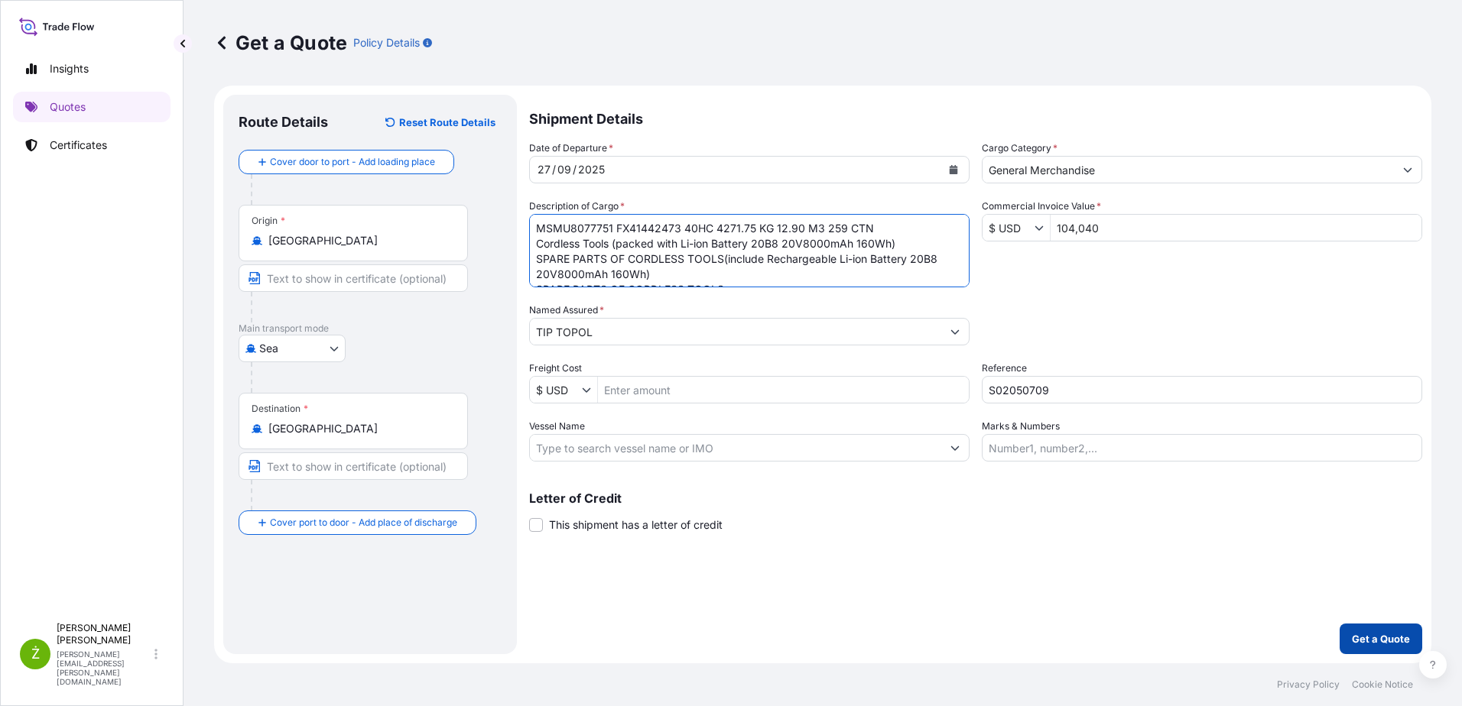
click at [1368, 628] on button "Get a Quote" at bounding box center [1380, 639] width 83 height 31
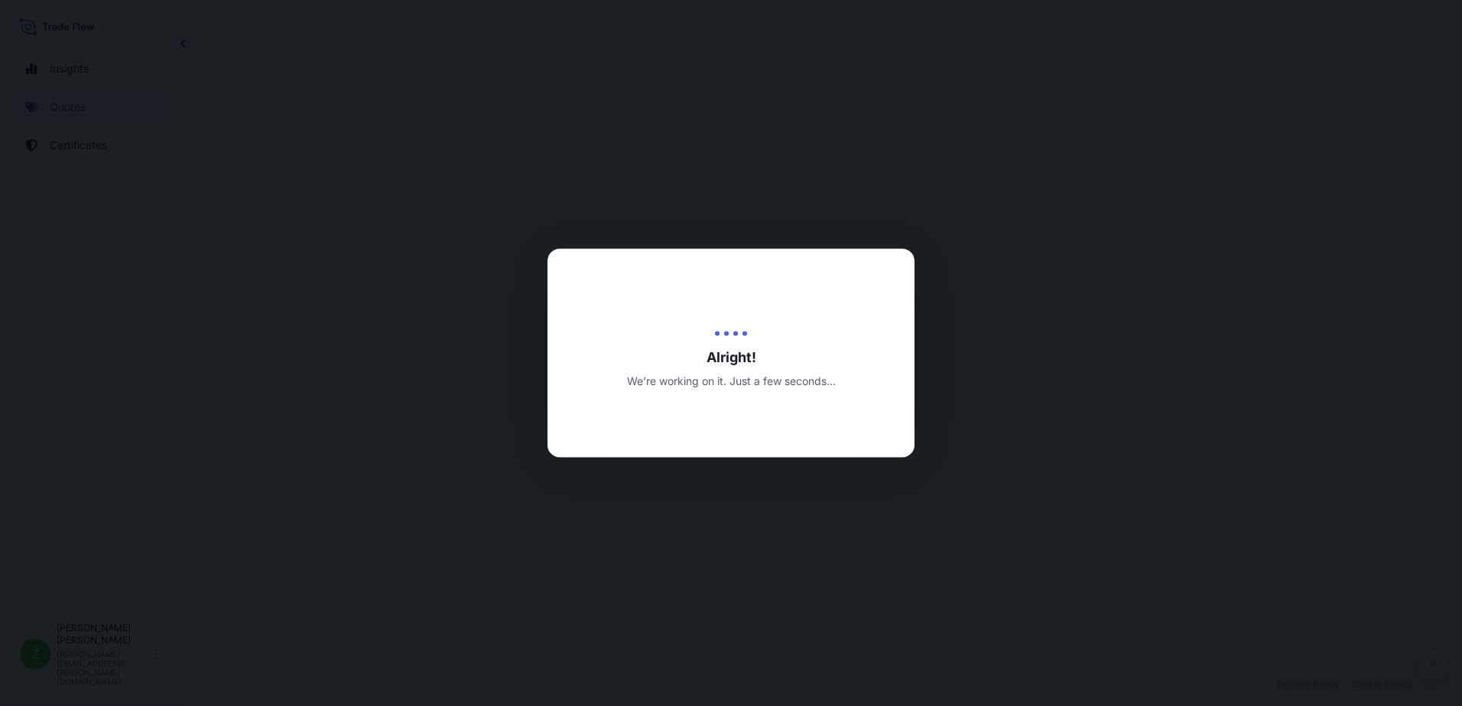
select select "Sea"
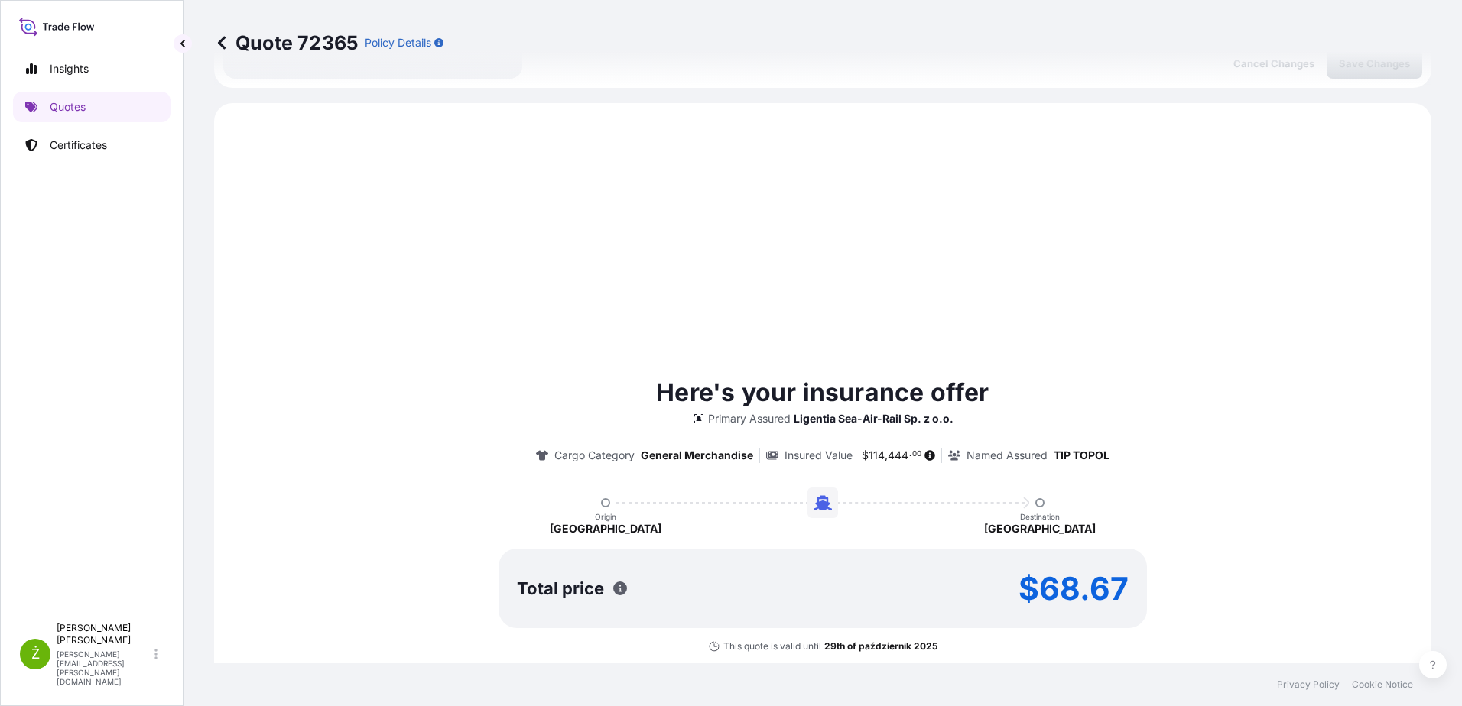
scroll to position [524, 0]
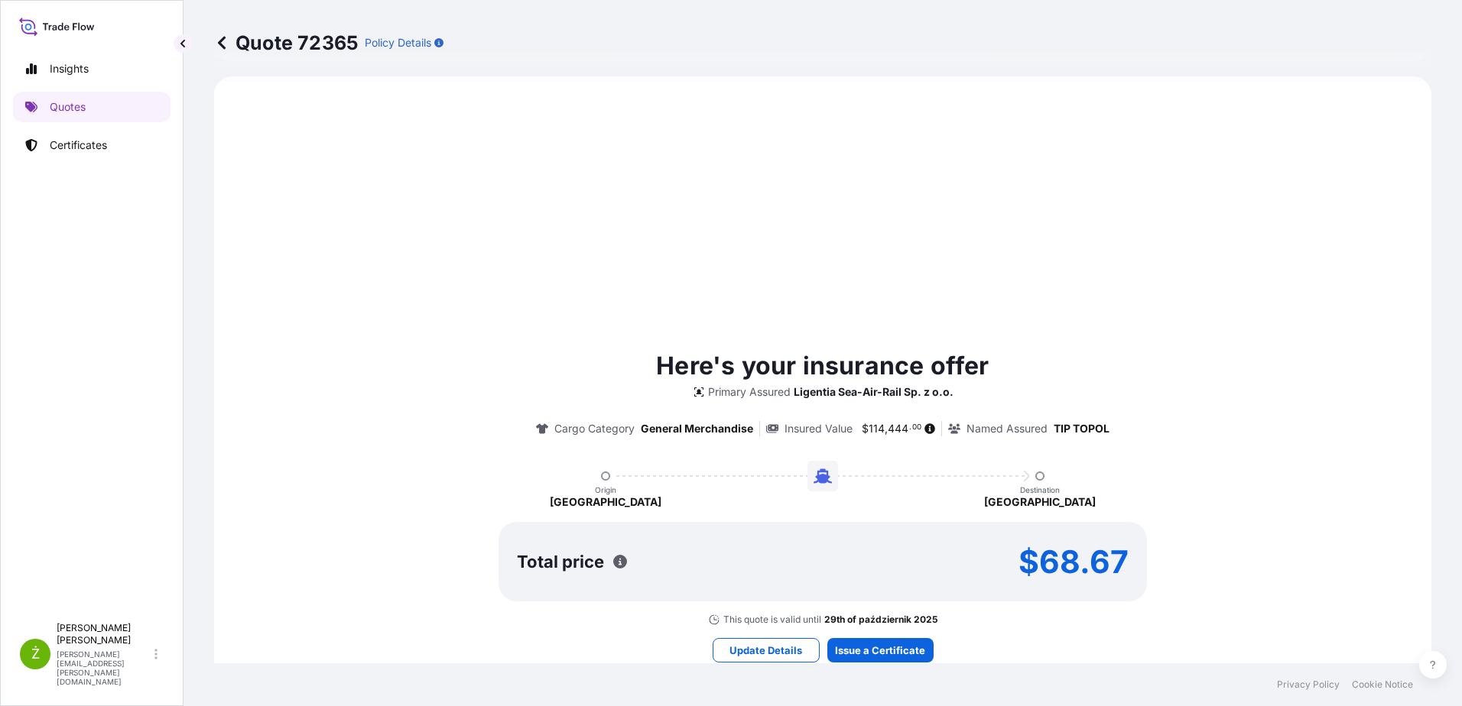
click at [1379, 427] on div "Here's your insurance offer Primary Assured Ligentia Sea-Air-Rail Sp. z o.o. Ca…" at bounding box center [822, 487] width 1174 height 278
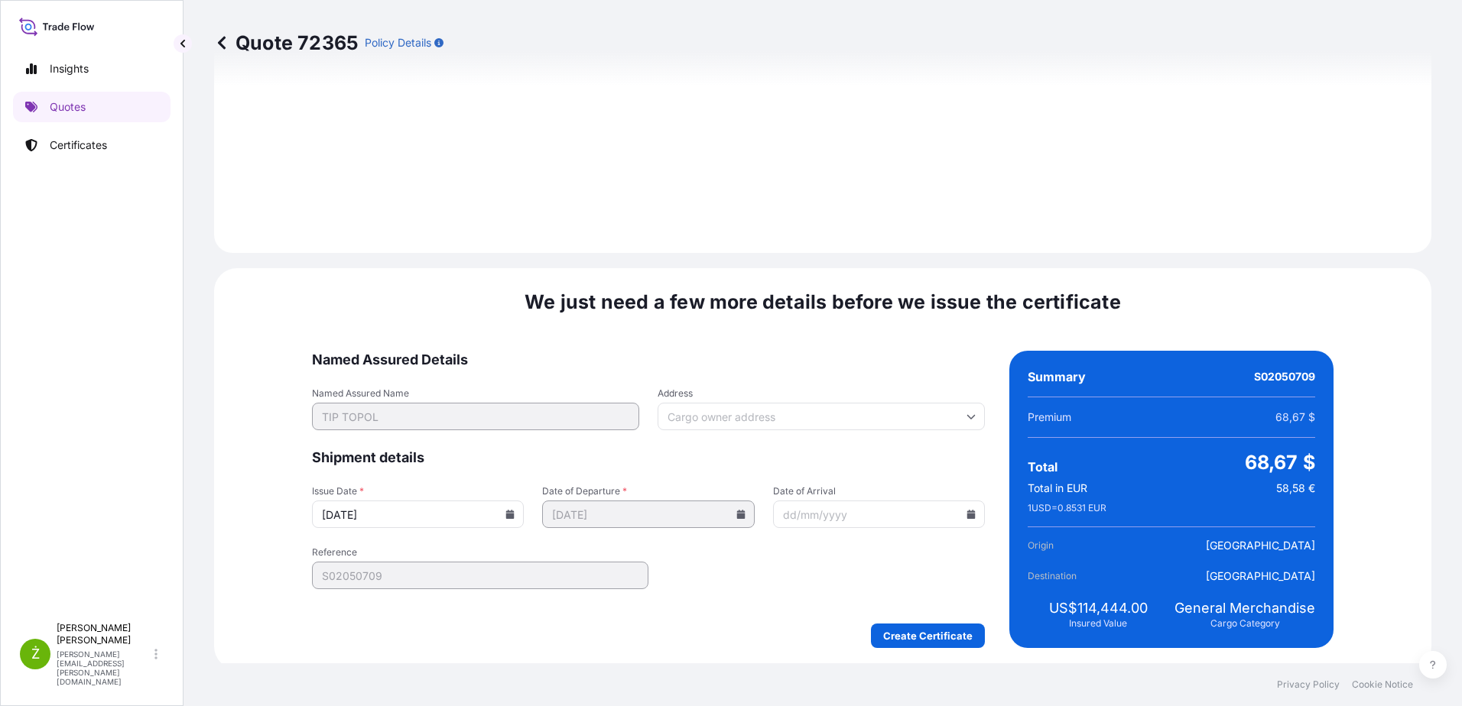
scroll to position [1627, 0]
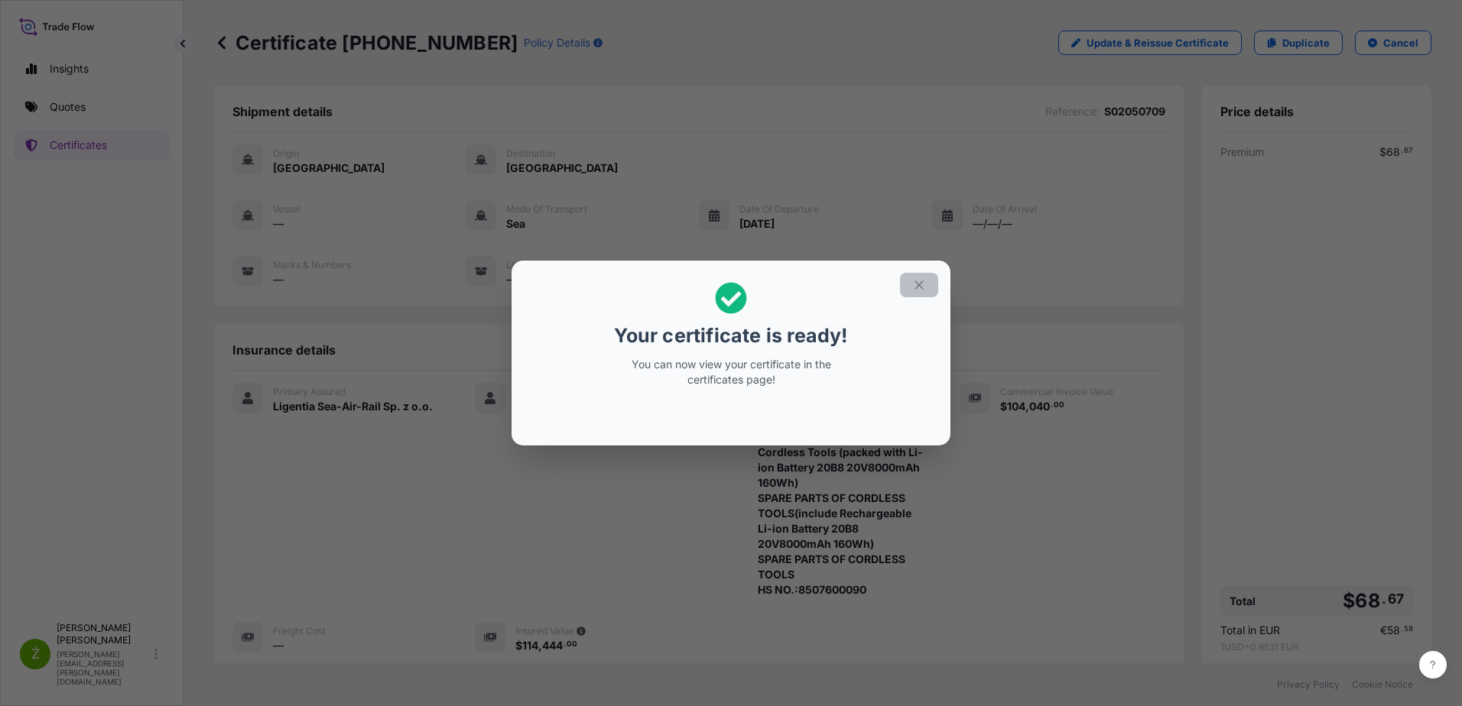
click at [930, 281] on button "button" at bounding box center [919, 285] width 38 height 24
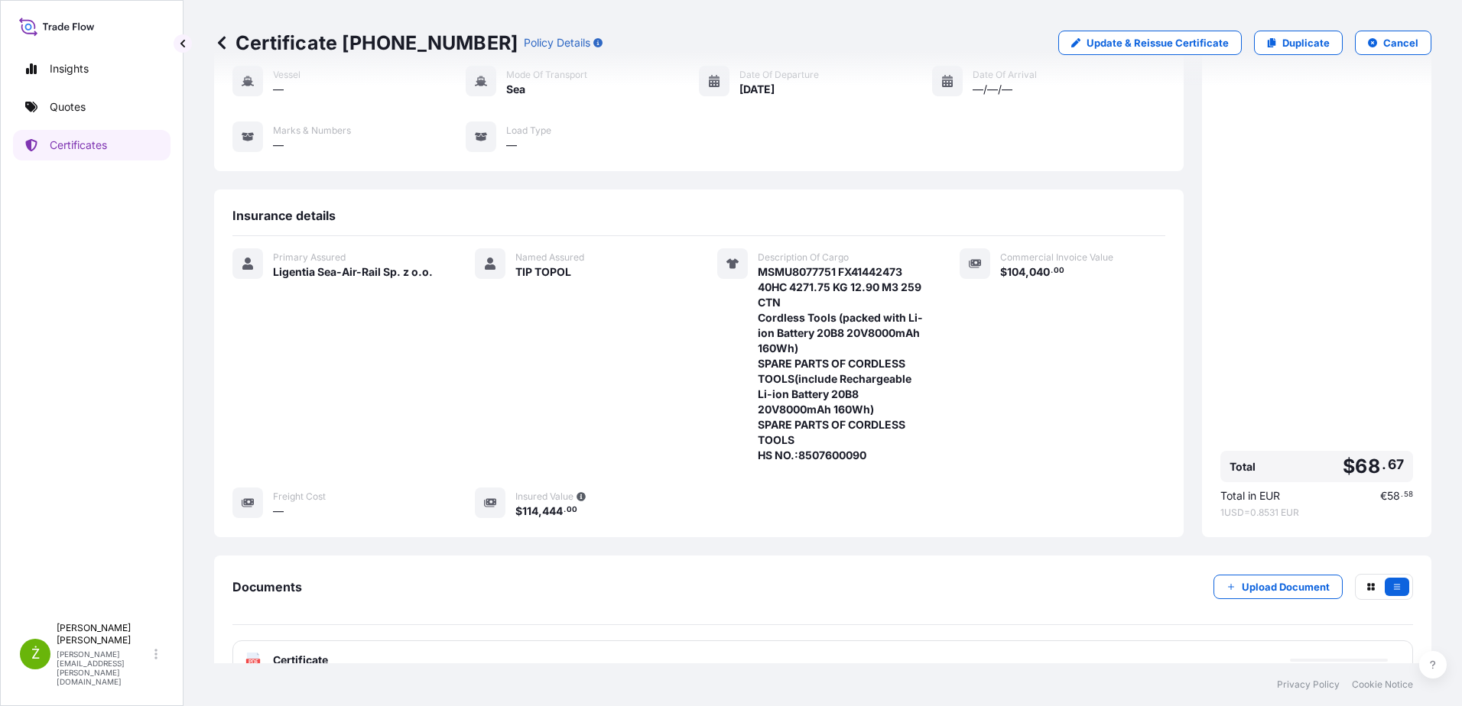
scroll to position [237, 0]
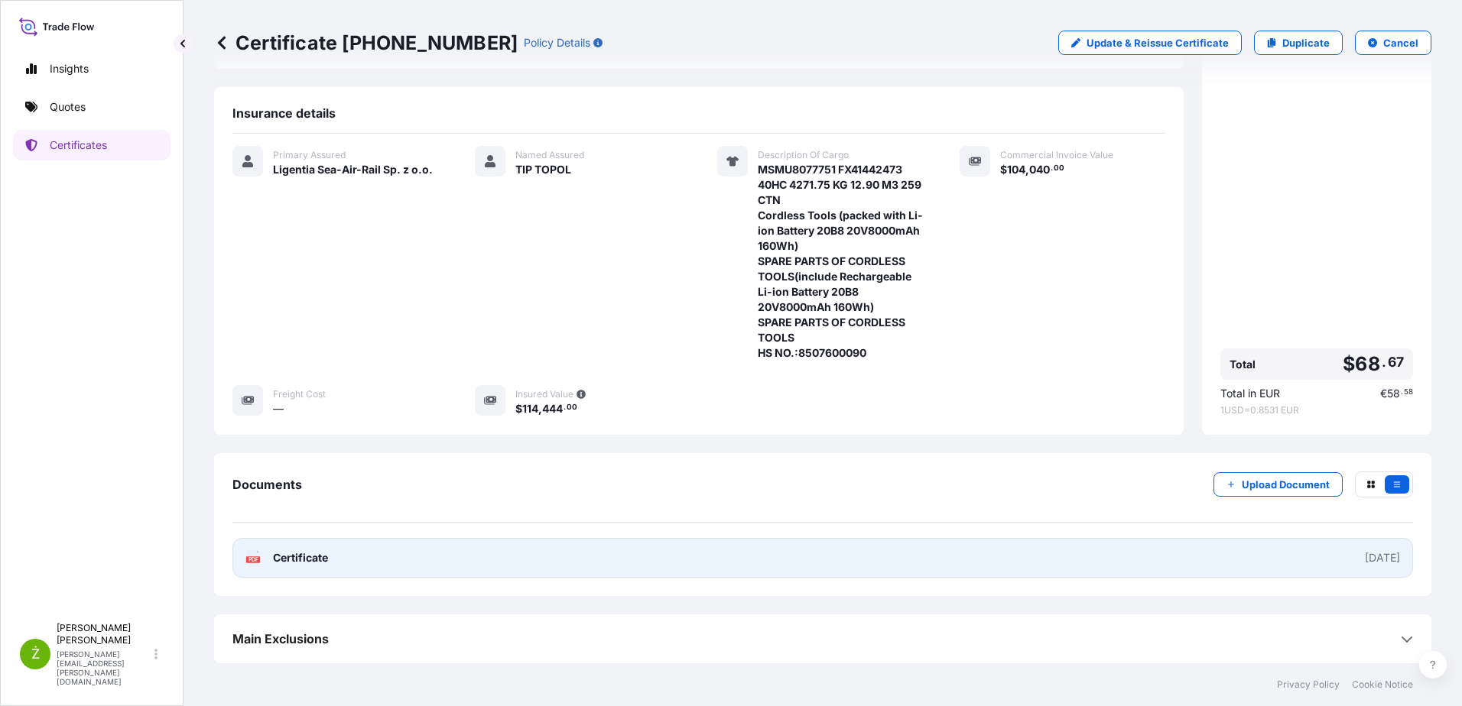
click at [542, 563] on link "PDF Certificate [DATE]" at bounding box center [822, 558] width 1180 height 40
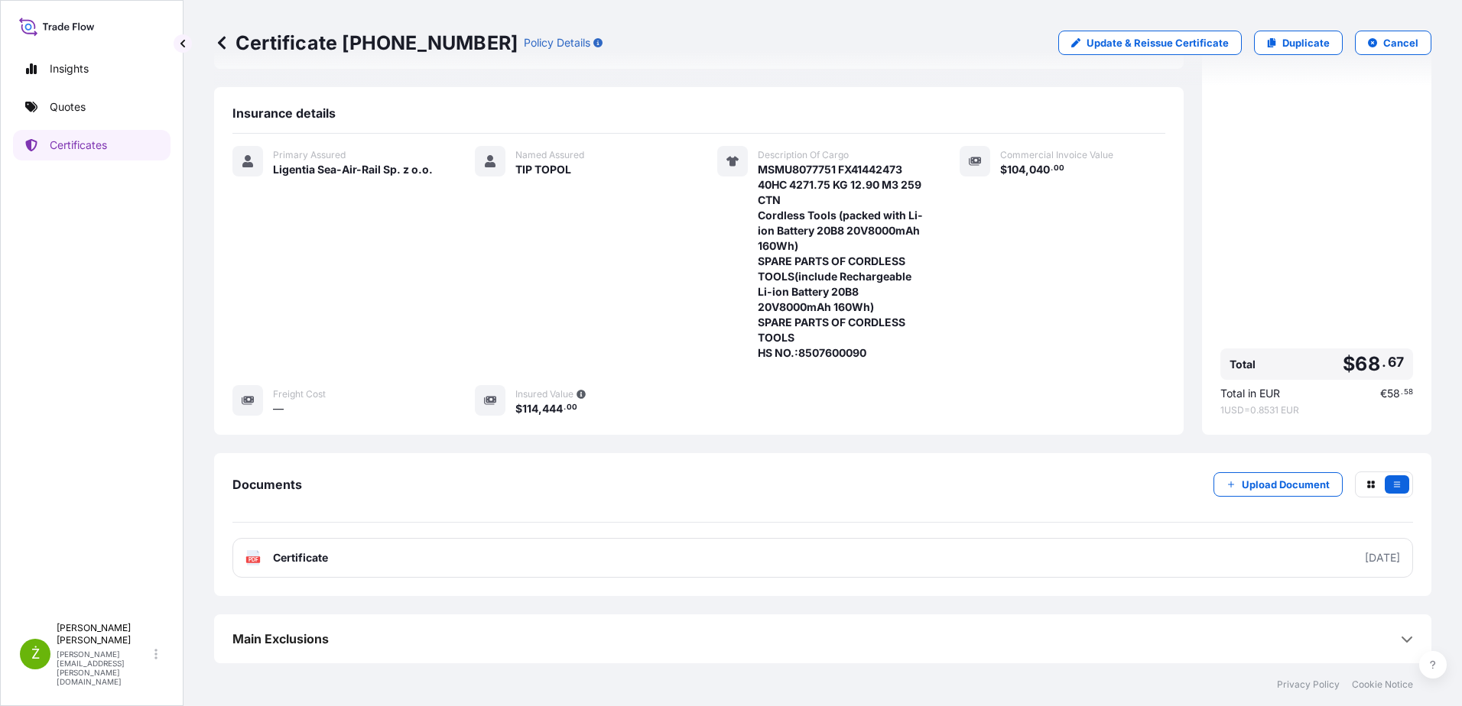
click at [409, 35] on p "Certificate [PHONE_NUMBER]" at bounding box center [365, 43] width 303 height 24
click at [408, 35] on p "Certificate [PHONE_NUMBER]" at bounding box center [365, 43] width 303 height 24
copy p "Certificate [PHONE_NUMBER]"
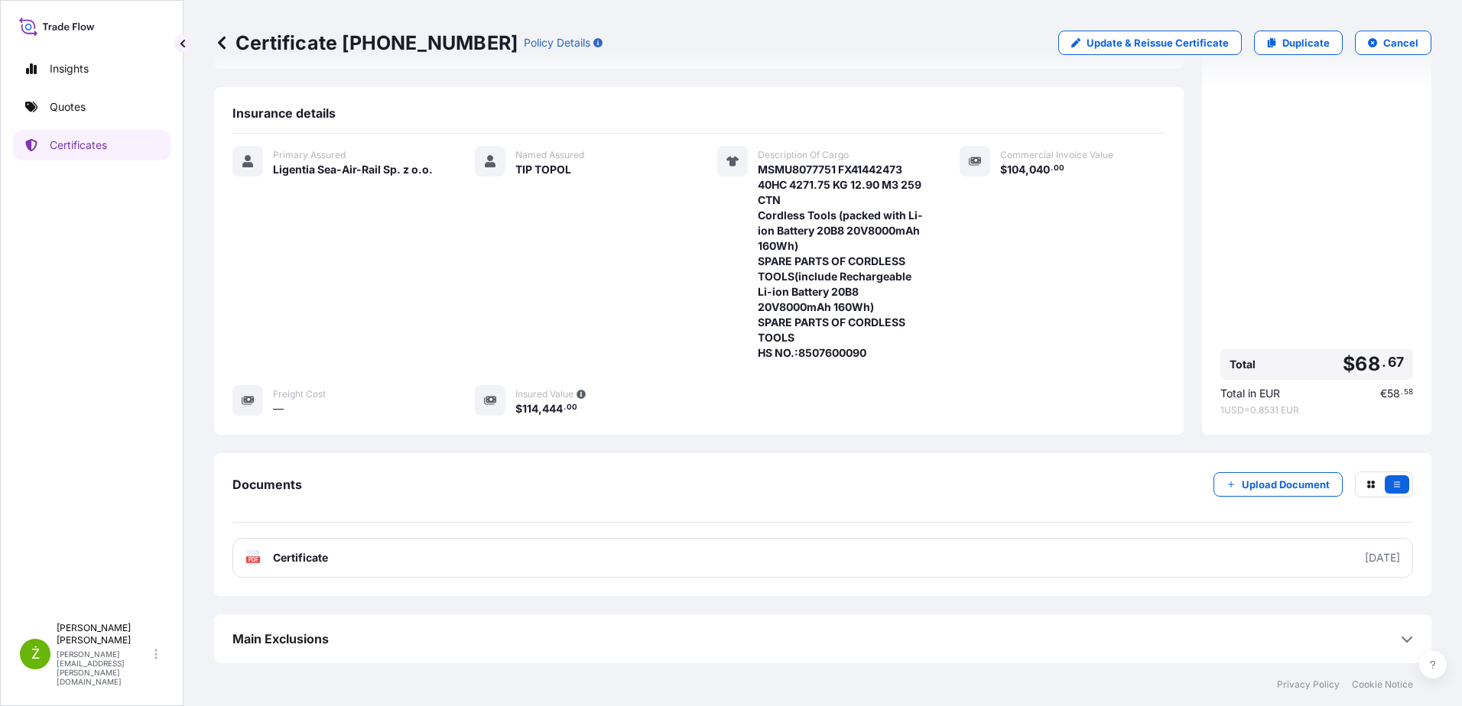
click at [642, 304] on div "Named Assured TIP TOPOL" at bounding box center [578, 253] width 206 height 215
